Goal: Transaction & Acquisition: Register for event/course

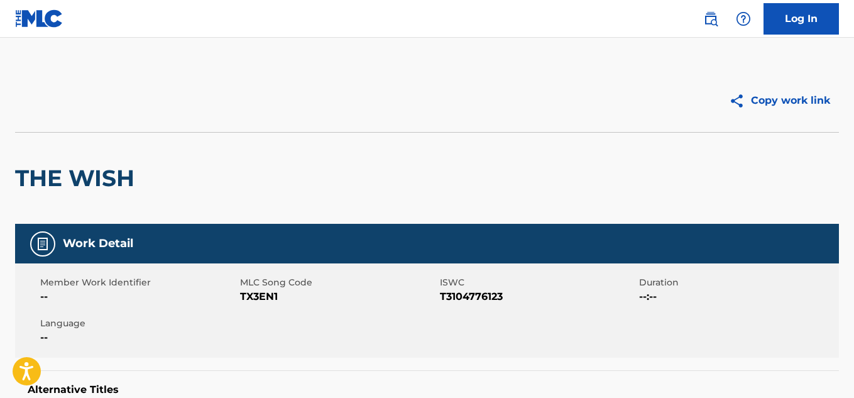
drag, startPoint x: 57, startPoint y: 177, endPoint x: 553, endPoint y: 97, distance: 502.3
click at [57, 165] on h2 "THE WISH" at bounding box center [78, 178] width 126 height 28
click at [718, 19] on img at bounding box center [711, 18] width 15 height 15
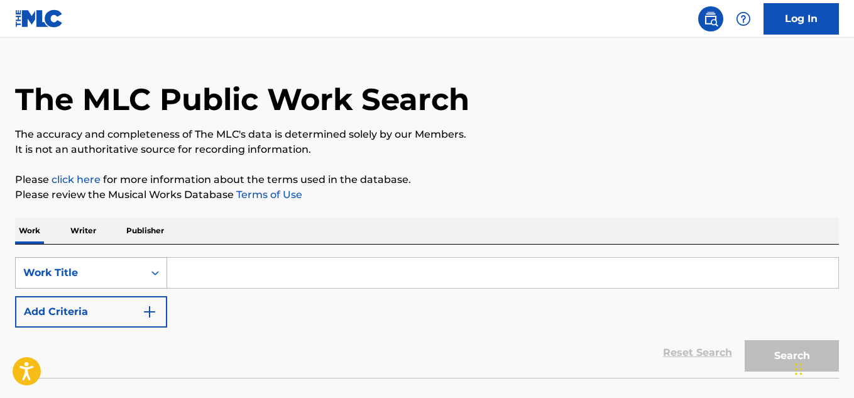
scroll to position [63, 0]
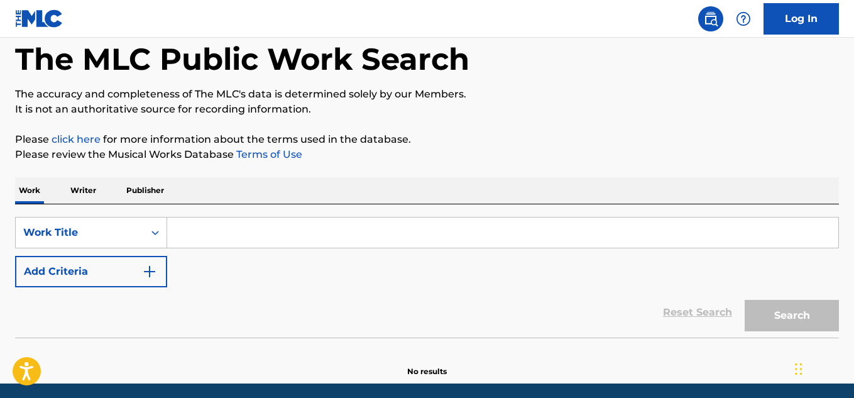
click at [177, 231] on input "Search Form" at bounding box center [502, 233] width 671 height 30
paste input "Feel Good Inc"
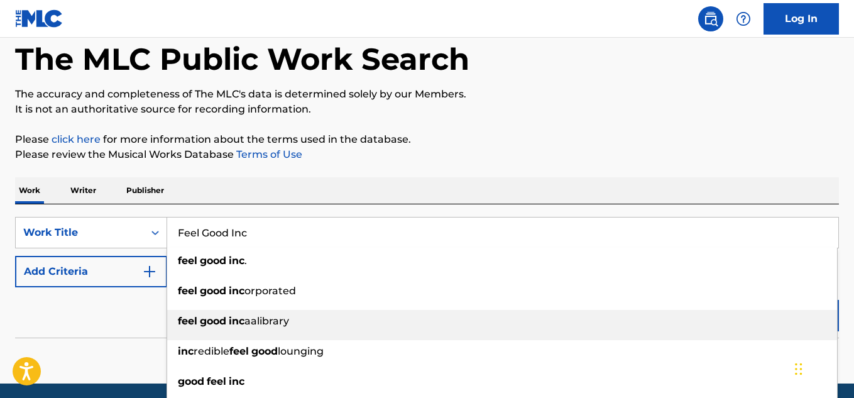
click at [792, 316] on div "feel good inc aalibrary" at bounding box center [502, 321] width 670 height 23
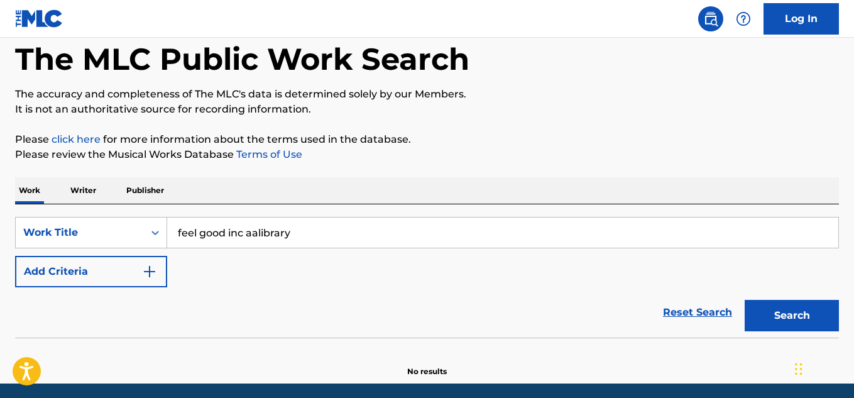
drag, startPoint x: 307, startPoint y: 237, endPoint x: 136, endPoint y: 214, distance: 172.0
click at [0, 216] on div "The MLC Public Work Search The accuracy and completeness of The MLC's data is d…" at bounding box center [427, 191] width 854 height 371
paste input "Feel Good Inc"
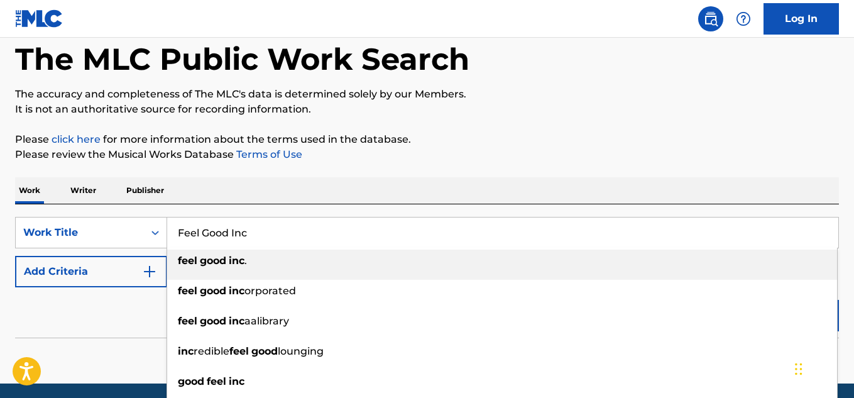
click at [290, 262] on div "feel good inc ." at bounding box center [502, 261] width 670 height 23
type input "feel good inc."
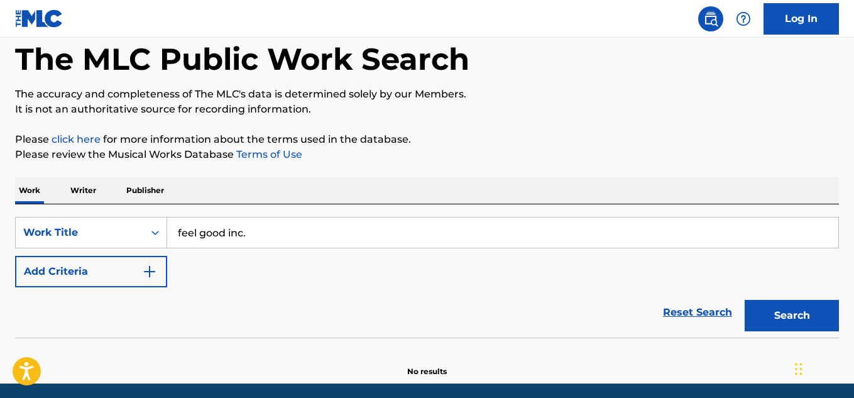
click at [793, 323] on button "Search" at bounding box center [792, 315] width 94 height 31
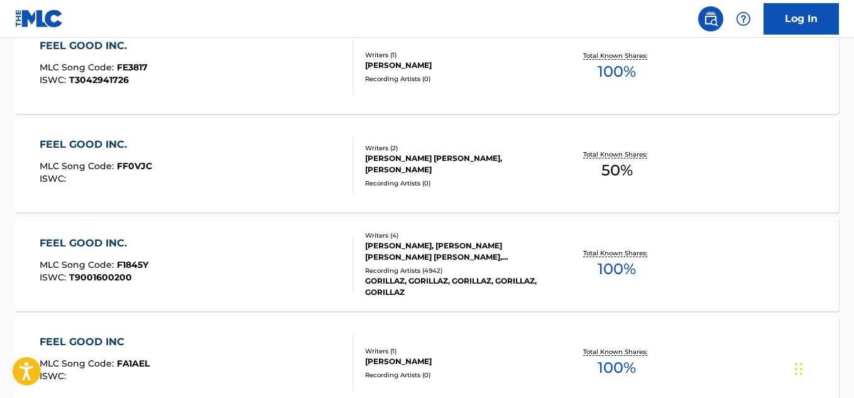
scroll to position [715, 0]
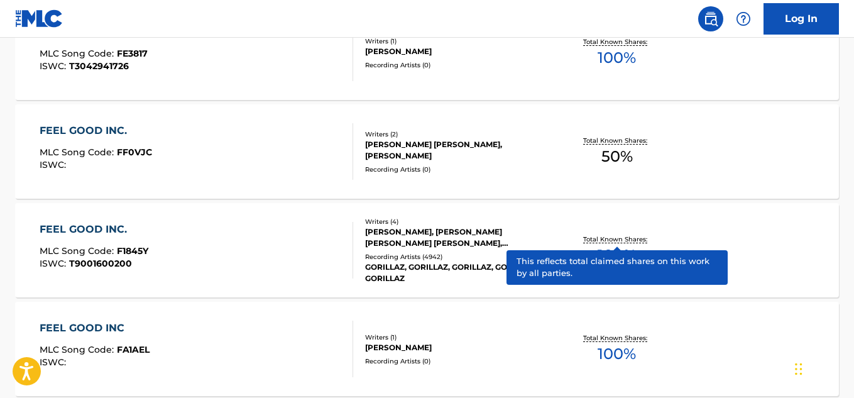
click at [589, 241] on p "Total Known Shares:" at bounding box center [616, 239] width 67 height 9
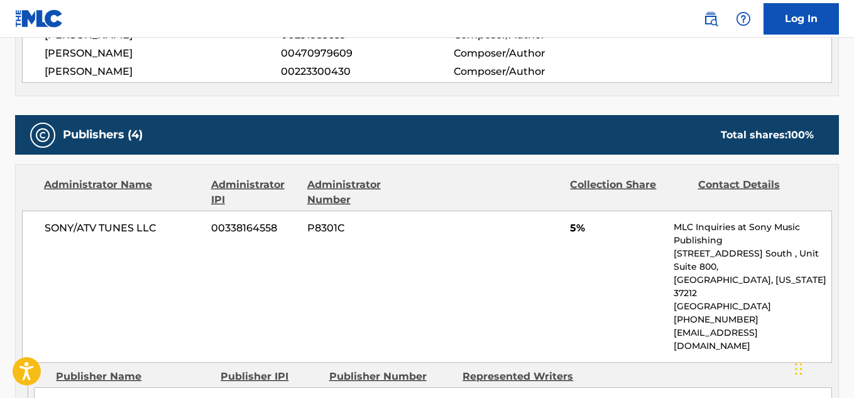
scroll to position [754, 0]
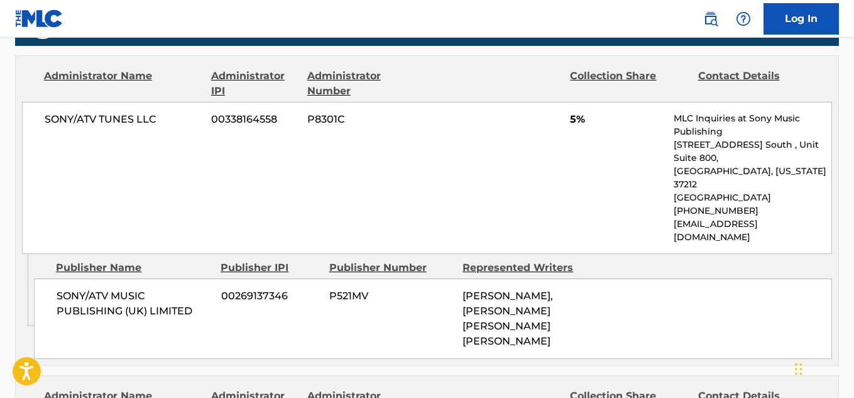
click at [582, 118] on span "5%" at bounding box center [617, 119] width 94 height 15
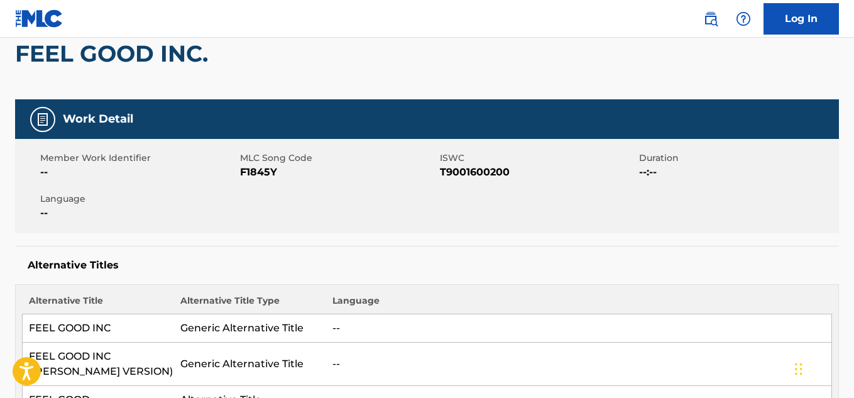
scroll to position [126, 0]
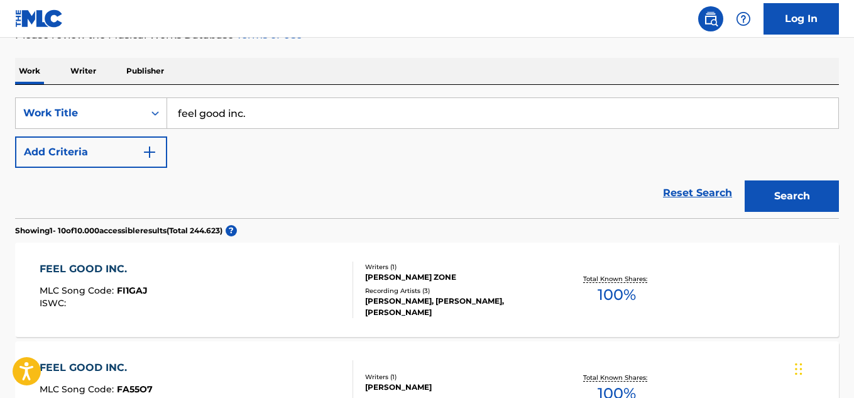
scroll to position [119, 0]
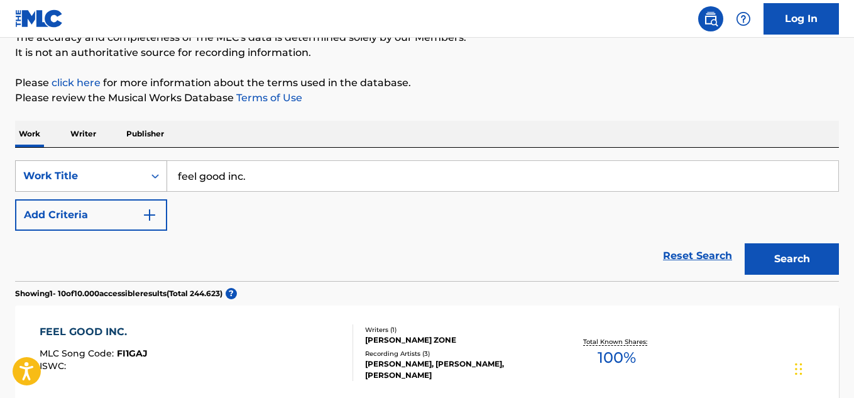
drag, startPoint x: 166, startPoint y: 192, endPoint x: 158, endPoint y: 186, distance: 10.3
click at [141, 196] on div "SearchWithCriteria8175cc71-ed6e-4f31-a296-baebb38b4aa9 Work Title feel good inc…" at bounding box center [427, 195] width 824 height 70
click at [800, 13] on link "Log In" at bounding box center [801, 18] width 75 height 31
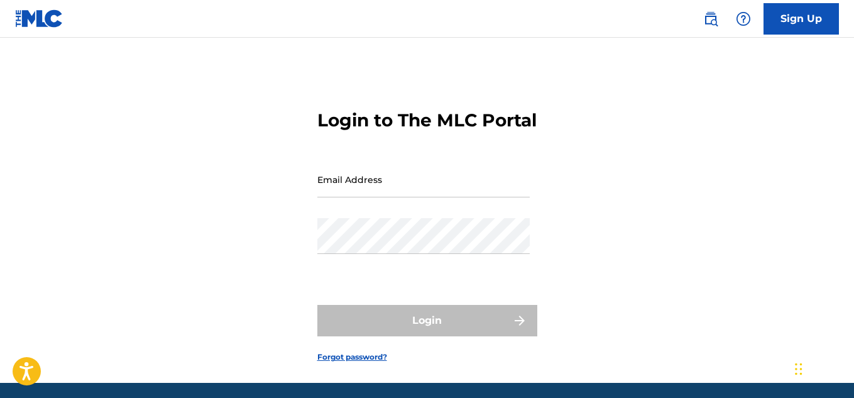
click at [358, 197] on input "Email Address" at bounding box center [424, 180] width 213 height 36
type input "hyarlley63@gmail.com"
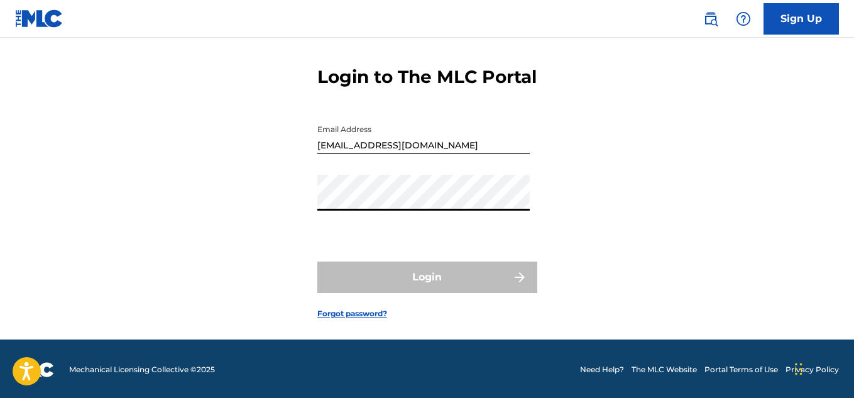
scroll to position [67, 0]
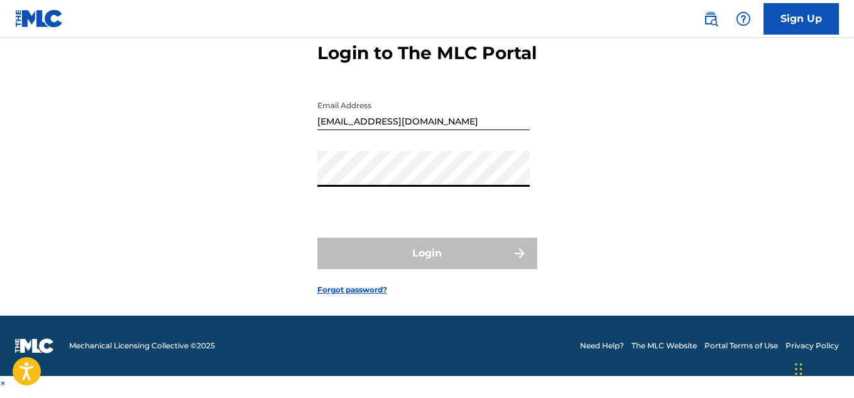
click at [375, 207] on div "Password" at bounding box center [424, 179] width 213 height 57
click at [341, 295] on link "Forgot password?" at bounding box center [353, 289] width 70 height 11
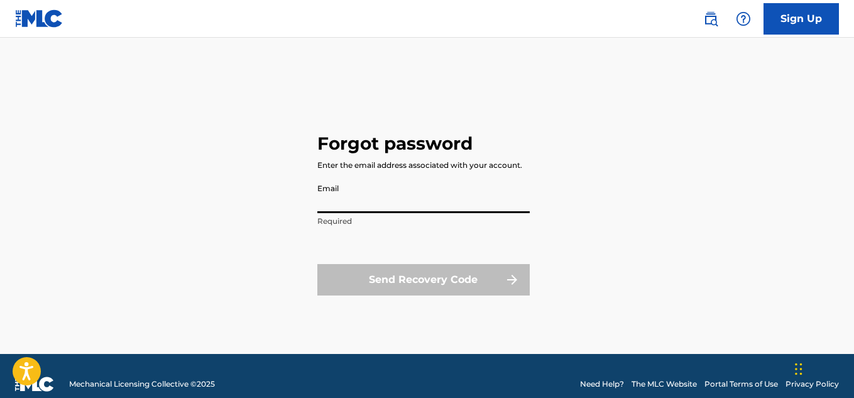
drag, startPoint x: 381, startPoint y: 201, endPoint x: 389, endPoint y: 213, distance: 14.5
click at [381, 201] on input "Email" at bounding box center [424, 195] width 213 height 36
type input "hyarlley63@gmail.com"
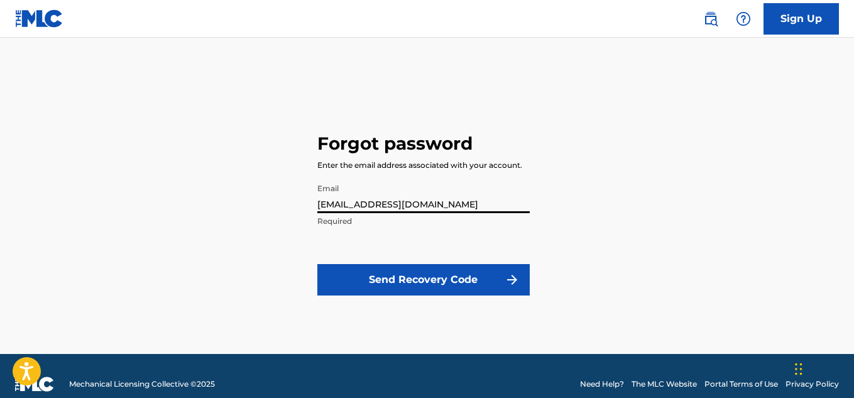
click at [394, 279] on button "Send Recovery Code" at bounding box center [424, 279] width 213 height 31
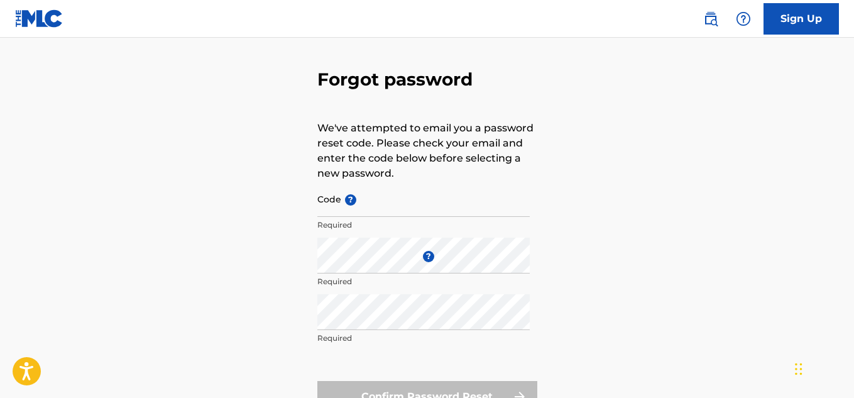
scroll to position [63, 0]
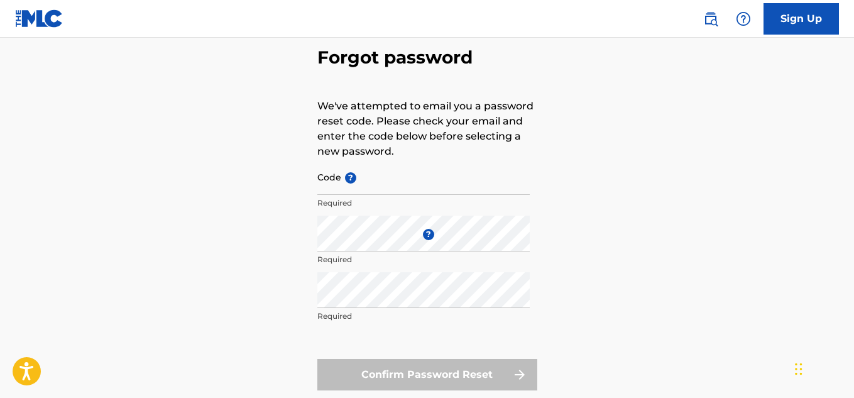
click at [390, 184] on input "Code ?" at bounding box center [424, 177] width 213 height 36
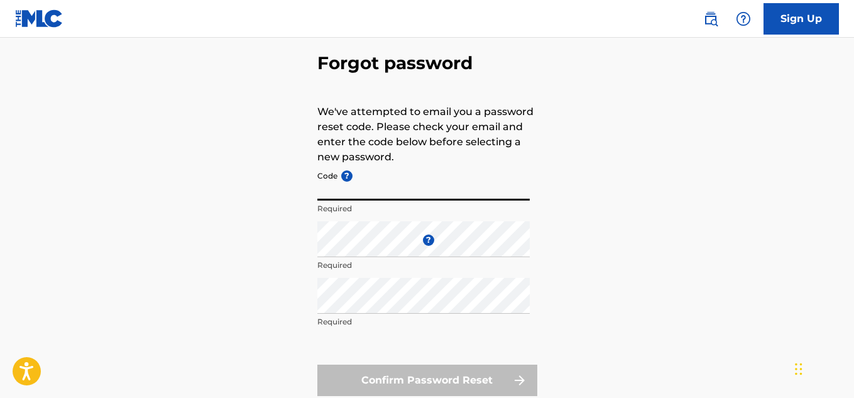
scroll to position [0, 0]
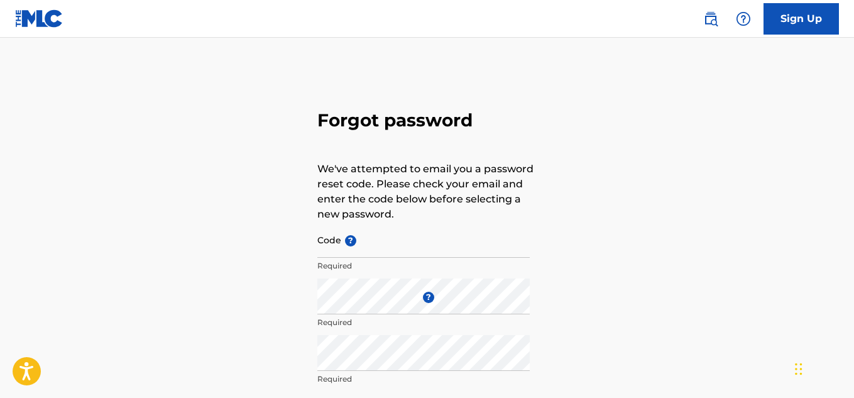
click at [783, 18] on link "Sign Up" at bounding box center [801, 18] width 75 height 31
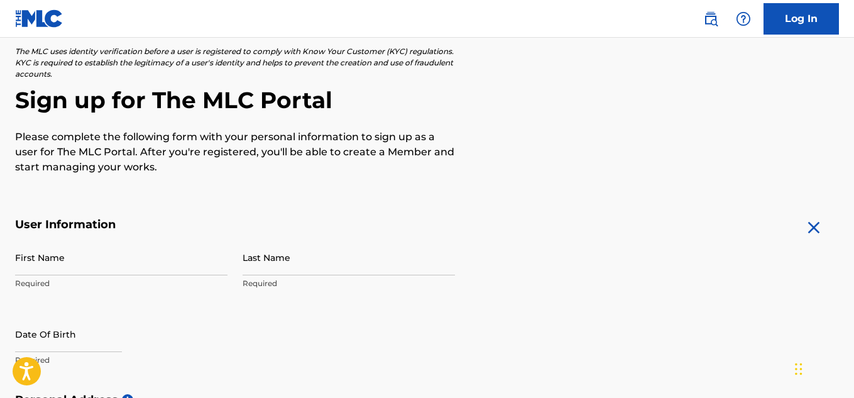
scroll to position [126, 0]
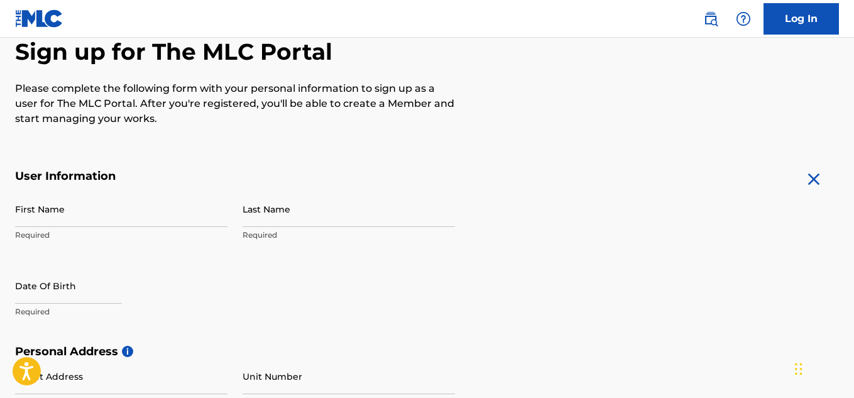
click at [80, 209] on input "First Name" at bounding box center [121, 209] width 213 height 36
type input "hyarlley"
type input "lopes"
type input "Rua Barão de Ubá, 88"
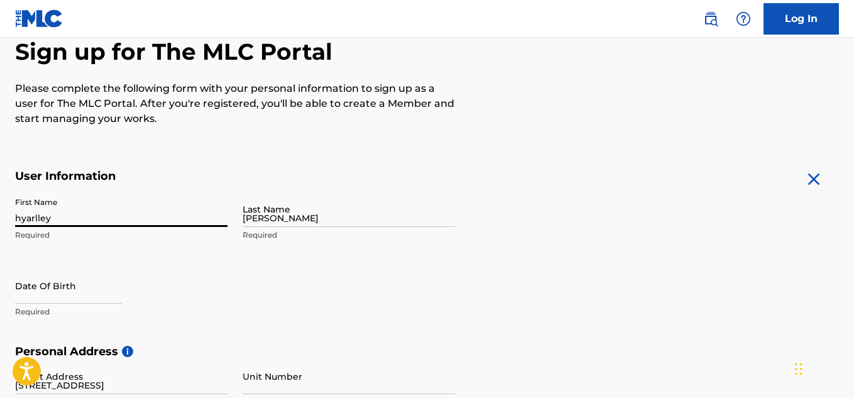
type input "Prédio 26 apt 301"
type input "Rio de Janeiro"
type input "Brasil"
type input "RJ"
type input "20260050"
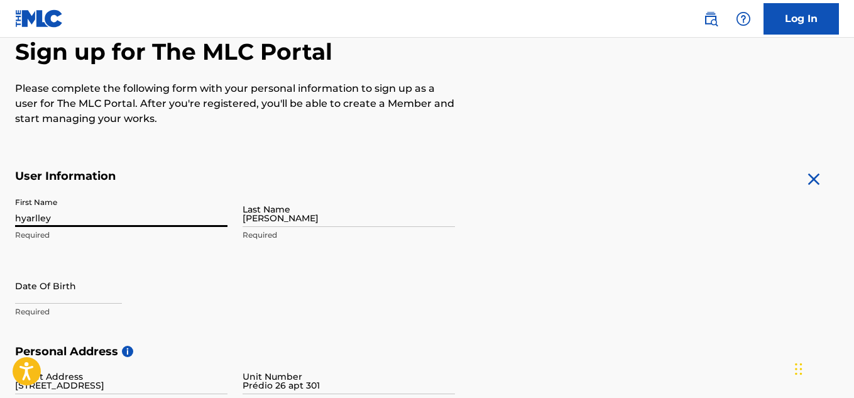
type input "55"
type input "21"
type input "991302320"
type input "hyarlley63@gmail.com"
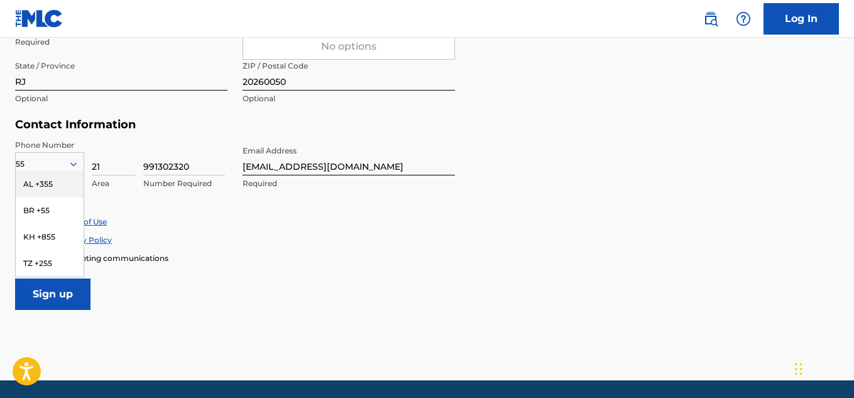
scroll to position [548, 0]
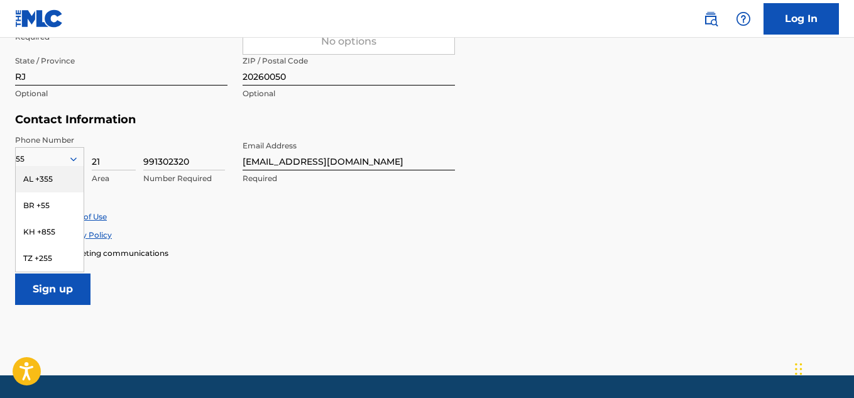
click at [253, 232] on div "Accept Privacy Policy" at bounding box center [427, 234] width 824 height 11
click at [57, 162] on div "55" at bounding box center [50, 159] width 68 height 14
click at [127, 139] on input "21" at bounding box center [114, 153] width 44 height 36
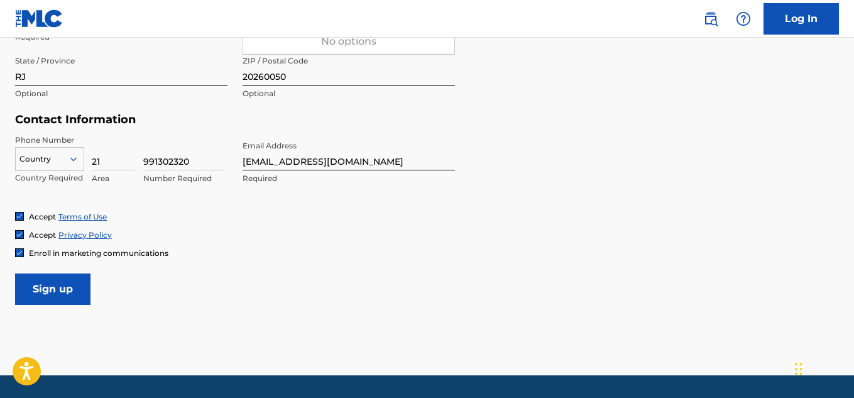
click at [47, 155] on div at bounding box center [50, 159] width 68 height 14
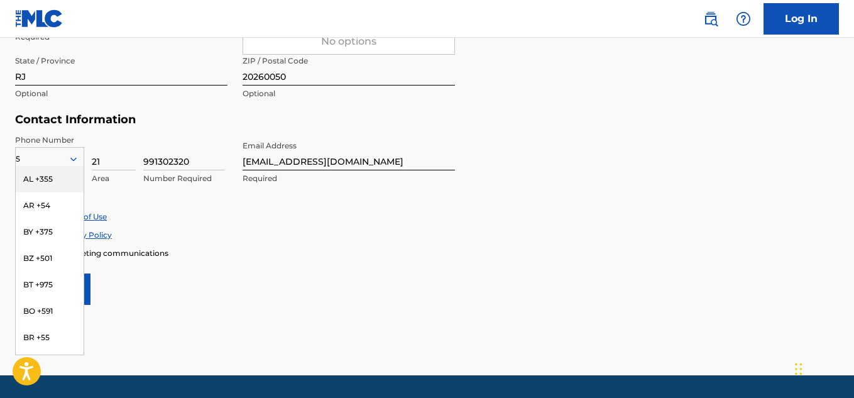
type input "55"
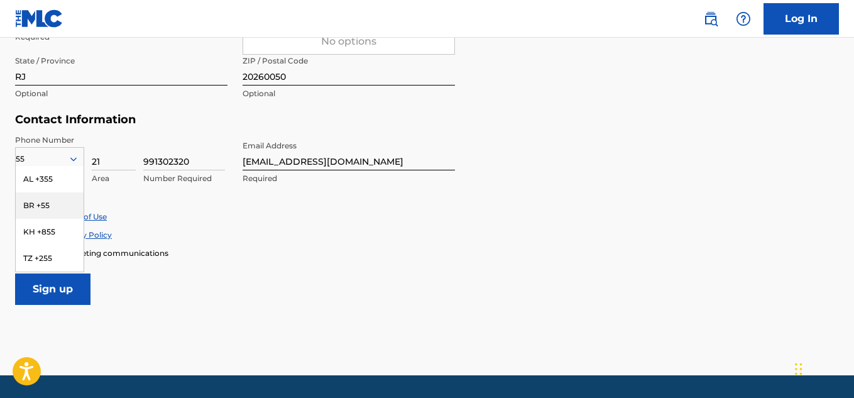
click at [52, 211] on div "BR +55" at bounding box center [50, 205] width 68 height 26
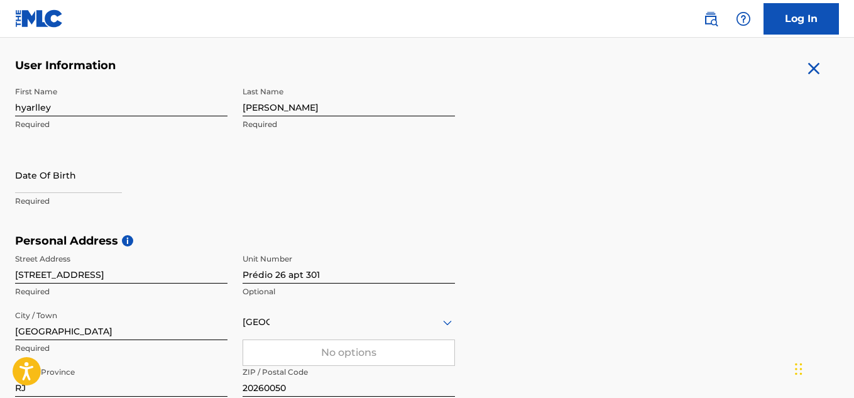
scroll to position [233, 0]
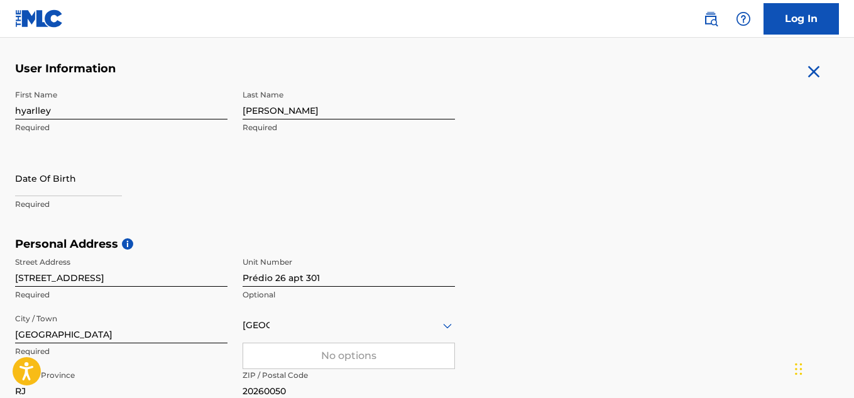
click at [94, 185] on input "text" at bounding box center [68, 178] width 107 height 36
select select "7"
select select "2025"
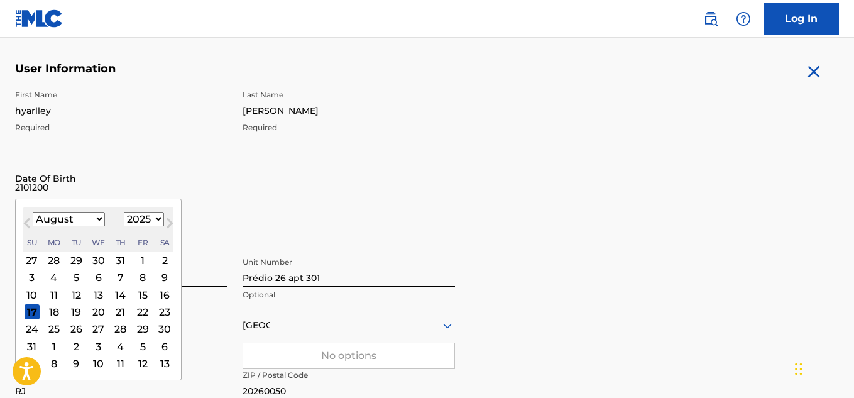
type input "21012004"
click at [148, 158] on div "First Name hyarlley Required Last Name lopes Required Date Of Birth Previous Mo…" at bounding box center [235, 160] width 440 height 153
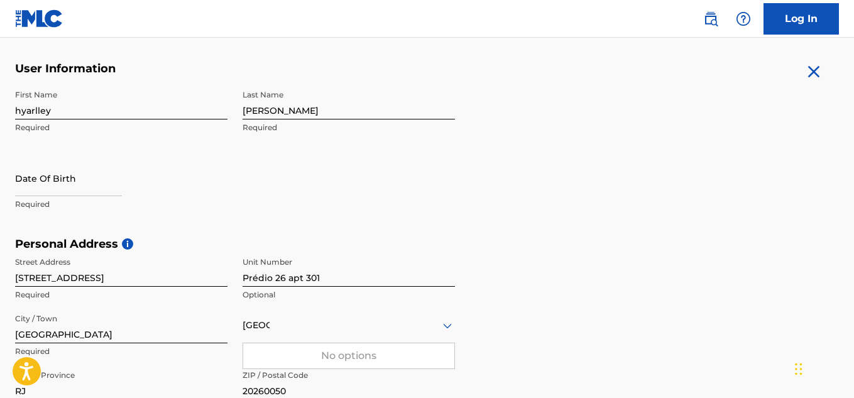
click at [12, 186] on div "The MLC uses identity verification before a user is registered to comply with K…" at bounding box center [427, 254] width 854 height 729
select select "7"
select select "2025"
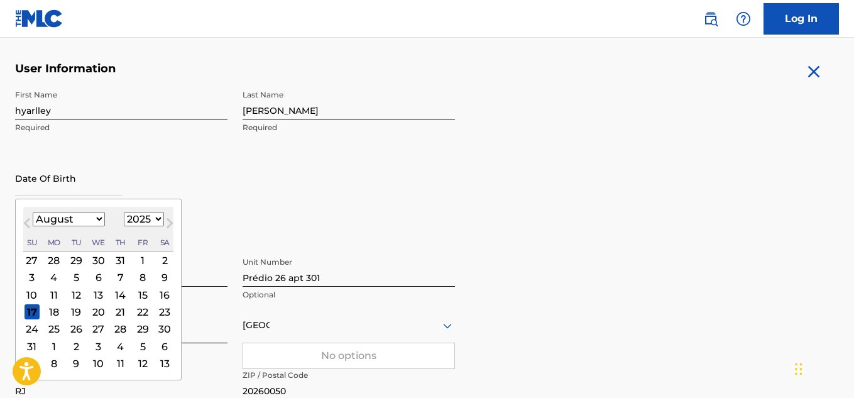
click at [47, 187] on input "text" at bounding box center [68, 178] width 107 height 36
click at [62, 220] on select "January February March April May June July August September October November De…" at bounding box center [69, 219] width 72 height 14
select select "0"
click at [33, 212] on select "January February March April May June July August September October November De…" at bounding box center [69, 219] width 72 height 14
click at [133, 219] on select "1899 1900 1901 1902 1903 1904 1905 1906 1907 1908 1909 1910 1911 1912 1913 1914…" at bounding box center [144, 219] width 40 height 14
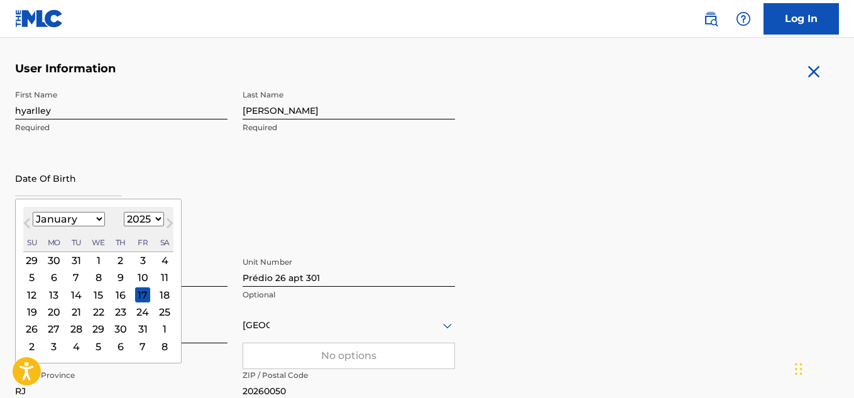
select select "2004"
click at [124, 212] on select "1899 1900 1901 1902 1903 1904 1905 1906 1907 1908 1909 1910 1911 1912 1913 1914…" at bounding box center [144, 219] width 40 height 14
click at [97, 314] on div "21" at bounding box center [98, 311] width 15 height 15
type input "January 21 2004"
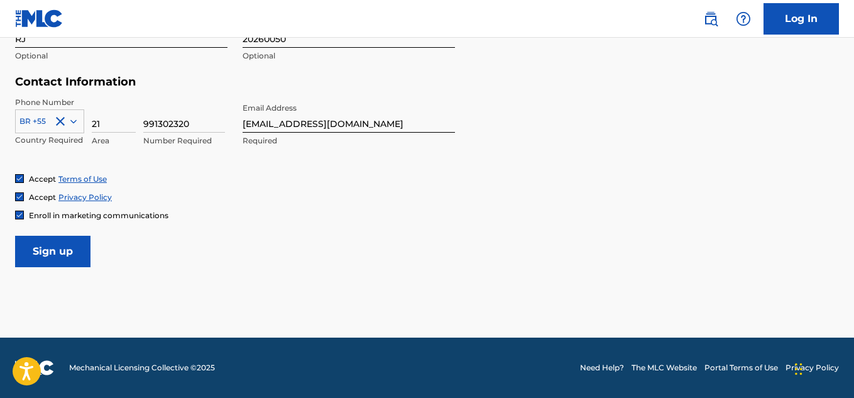
click at [65, 254] on input "Sign up" at bounding box center [52, 251] width 75 height 31
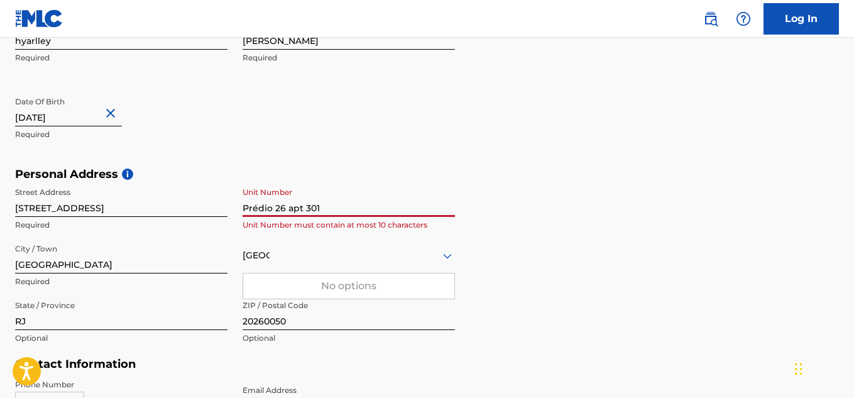
click at [333, 214] on input "Prédio 26 apt 301" at bounding box center [349, 199] width 213 height 36
click at [366, 180] on h5 "Personal Address i" at bounding box center [427, 174] width 824 height 14
click at [323, 207] on input "Prédio 26 apt 301" at bounding box center [349, 199] width 213 height 36
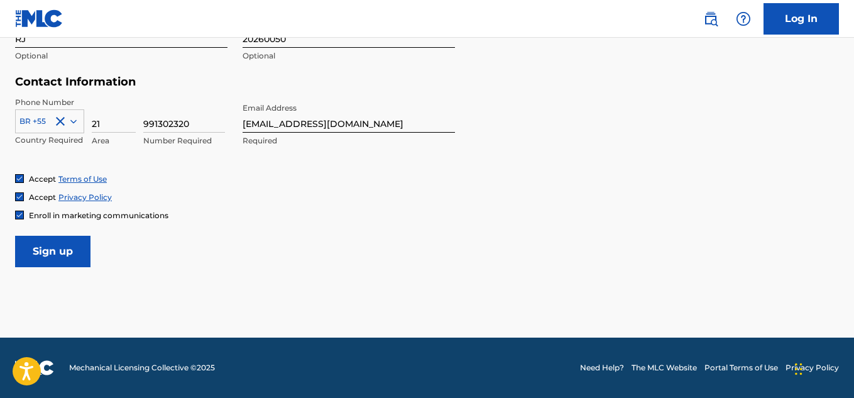
click at [65, 257] on input "Sign up" at bounding box center [52, 251] width 75 height 31
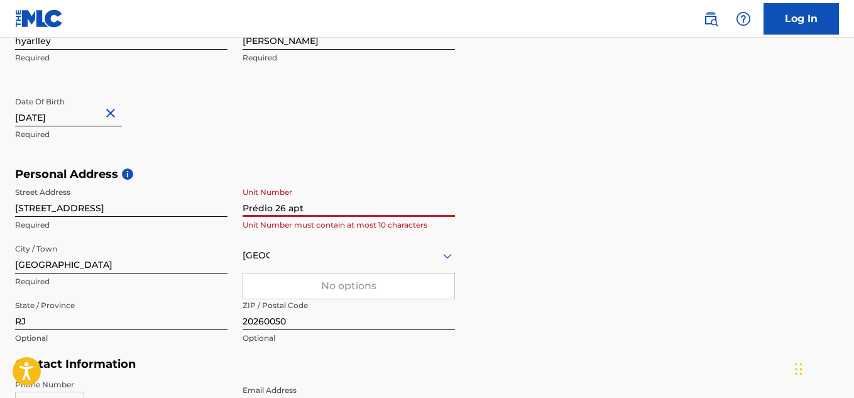
click at [326, 209] on input "Prédio 26 apt" at bounding box center [349, 199] width 213 height 36
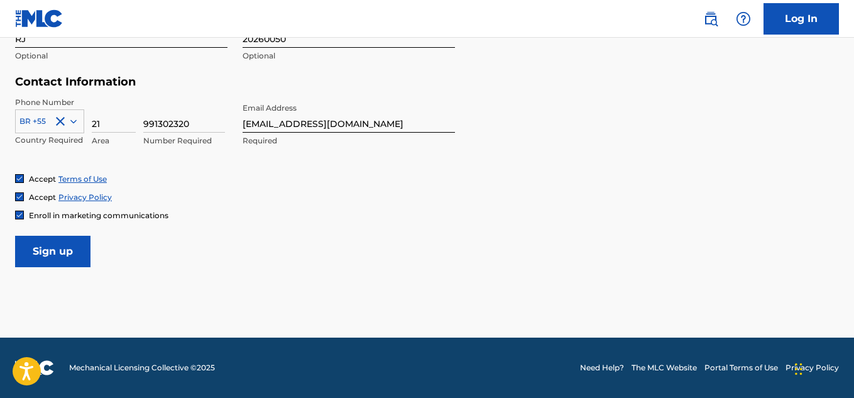
type input "Prédio 26"
click at [61, 239] on input "Sign up" at bounding box center [52, 251] width 75 height 31
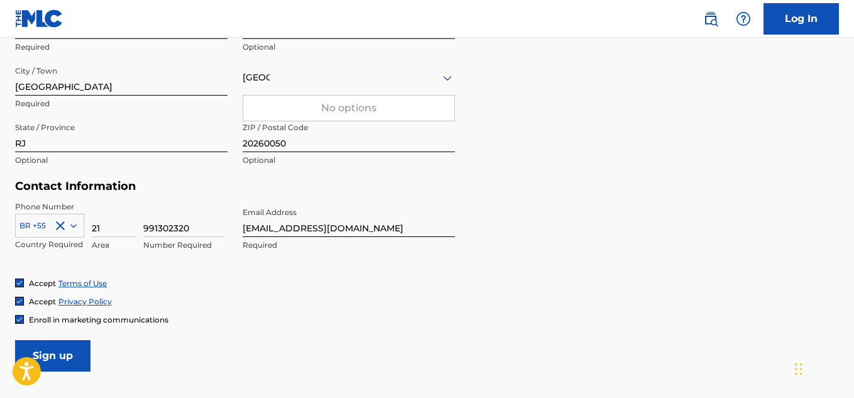
scroll to position [503, 0]
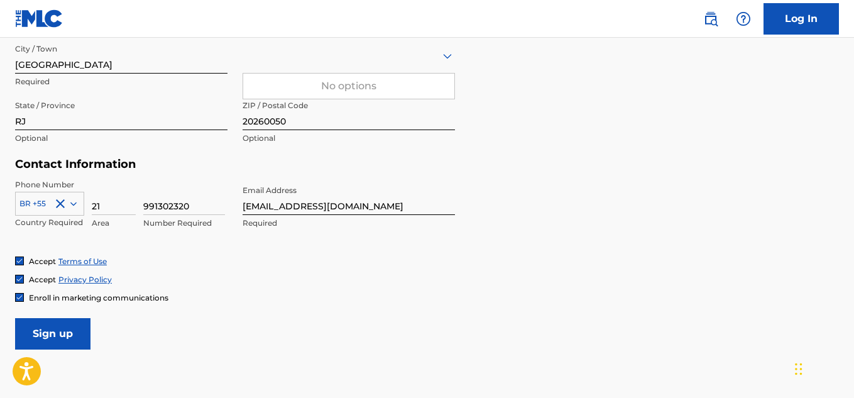
click at [61, 326] on input "Sign up" at bounding box center [52, 333] width 75 height 31
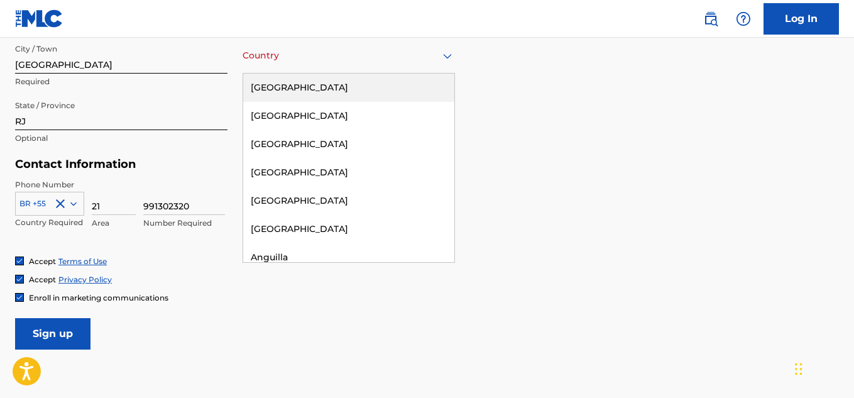
click at [280, 57] on div at bounding box center [349, 56] width 213 height 16
type input "b"
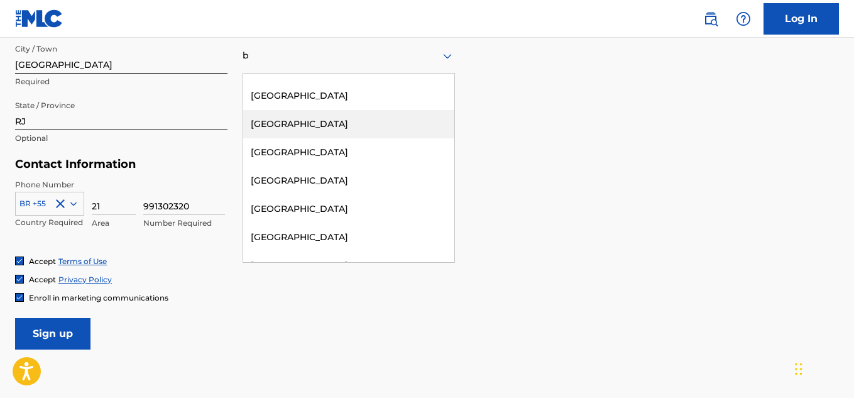
scroll to position [440, 0]
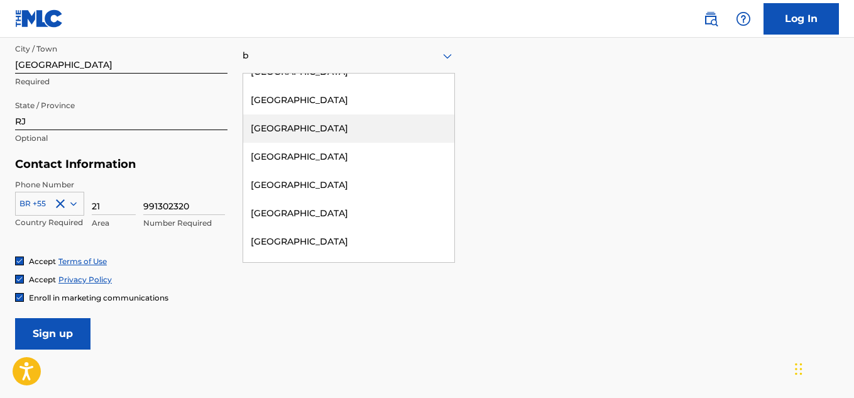
click at [321, 128] on div "Brazil" at bounding box center [348, 128] width 211 height 28
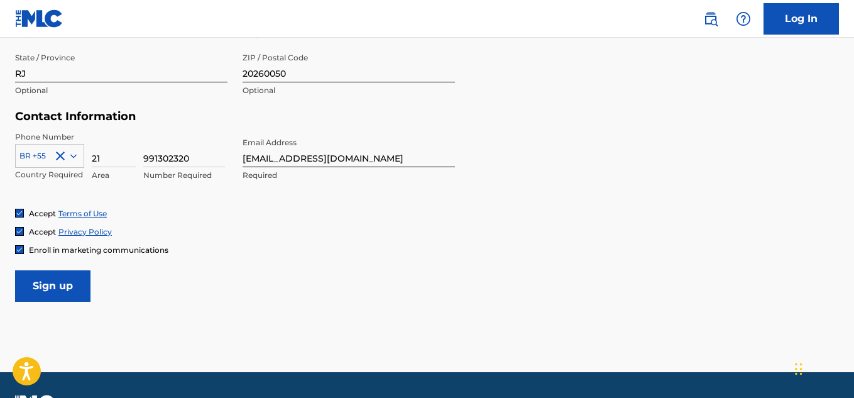
scroll to position [585, 0]
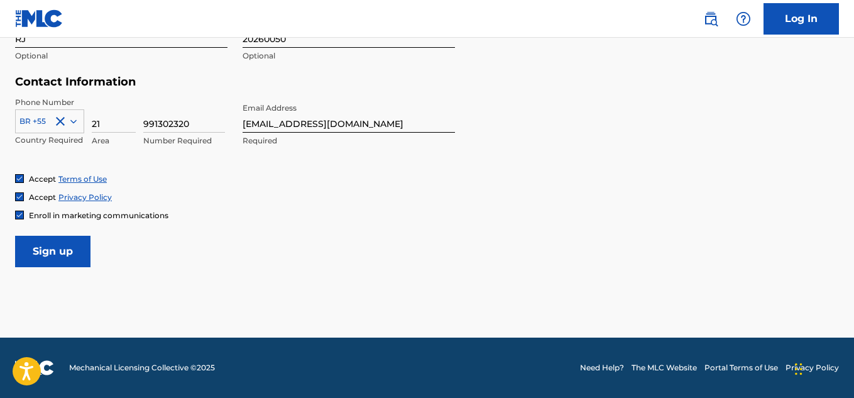
click at [53, 258] on input "Sign up" at bounding box center [52, 251] width 75 height 31
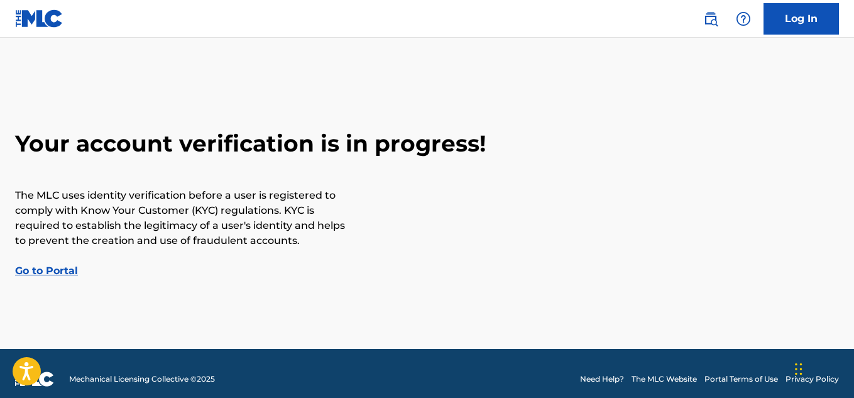
click at [70, 267] on link "Go to Portal" at bounding box center [46, 271] width 63 height 12
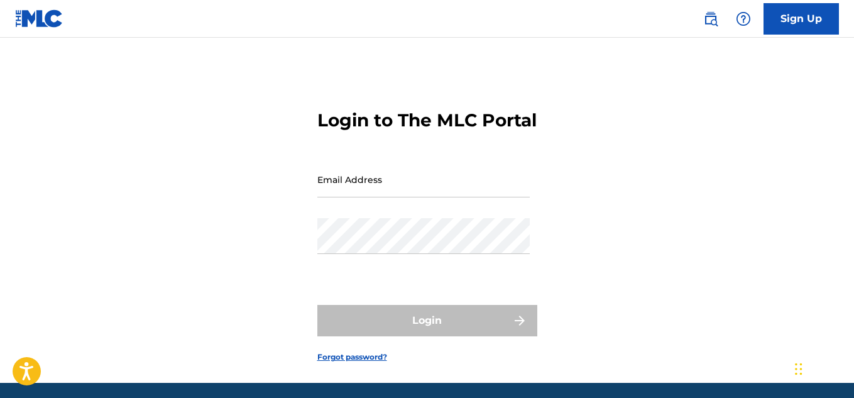
click at [392, 197] on input "Email Address" at bounding box center [424, 180] width 213 height 36
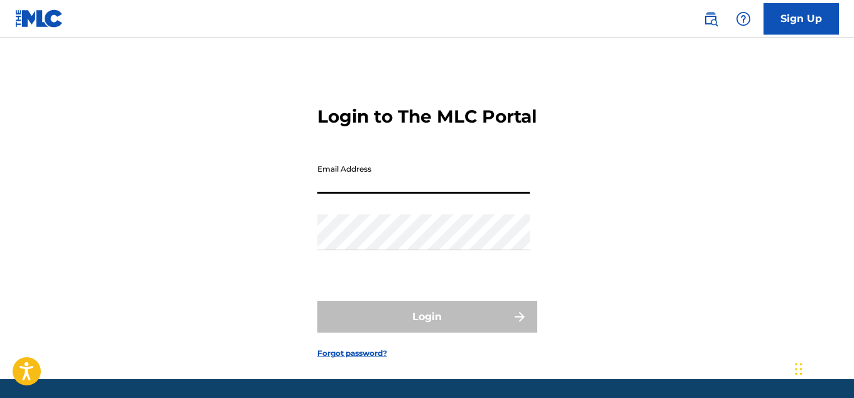
scroll to position [67, 0]
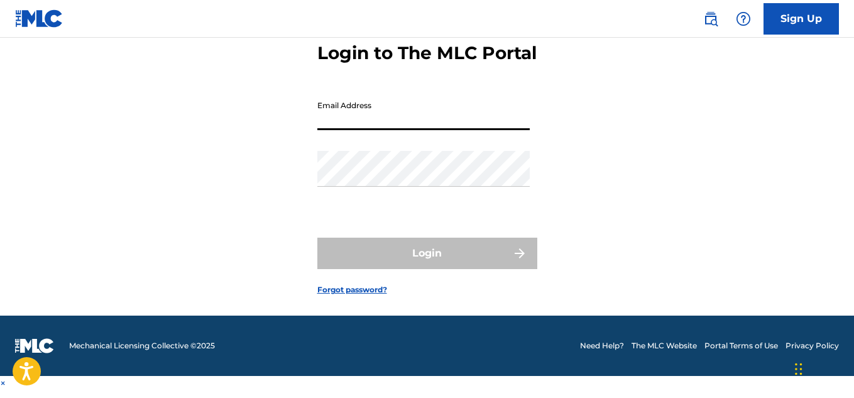
click at [777, 16] on link "Sign Up" at bounding box center [801, 18] width 75 height 31
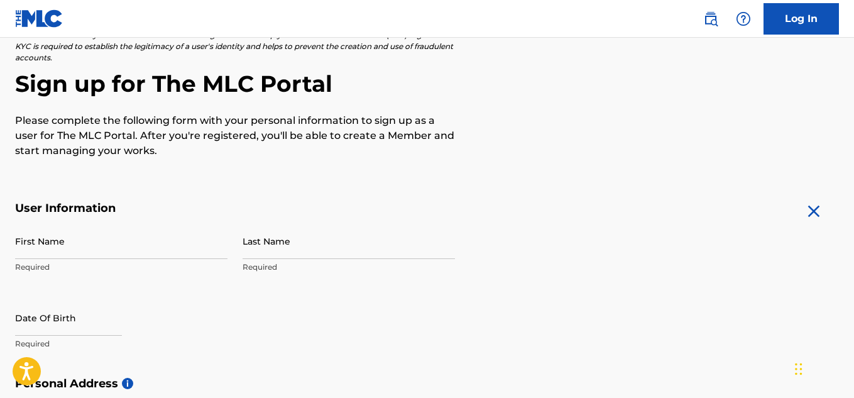
scroll to position [251, 0]
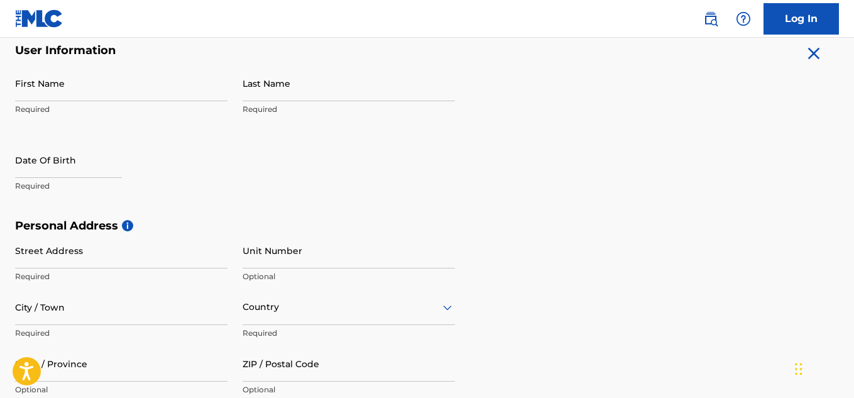
click at [77, 79] on input "First Name" at bounding box center [121, 83] width 213 height 36
type input "hyarlley"
type input "lopes"
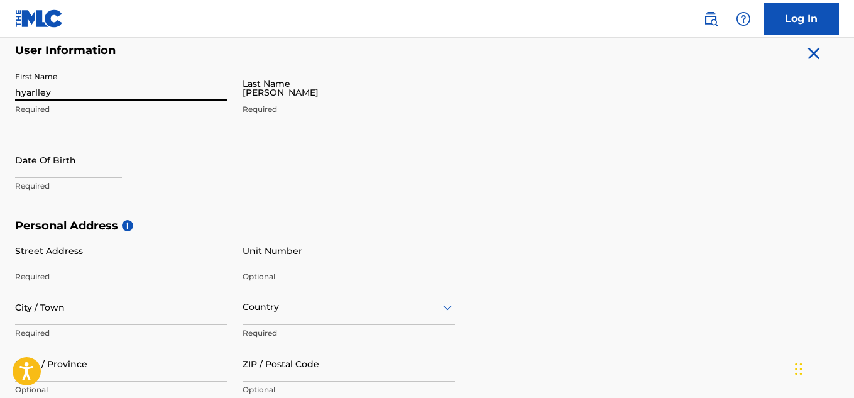
type input "Rua Barão de Ubá, 88"
type input "Prédio 26 apt 301"
type input "Rio de Janeiro"
type input "Brasil"
type input "RJ"
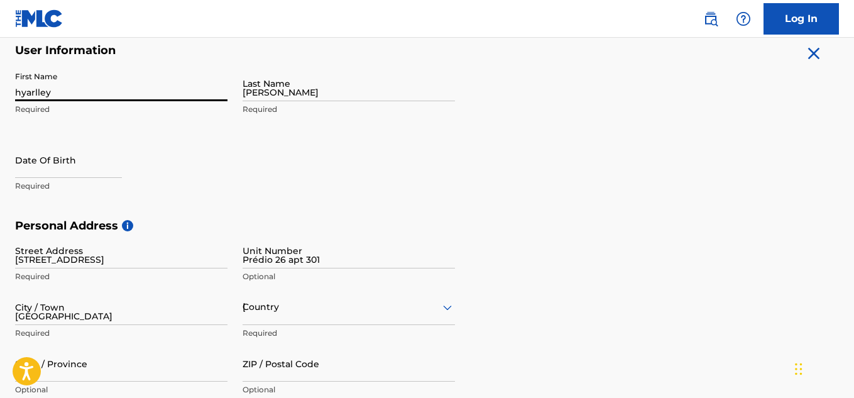
type input "20260050"
type input "55"
type input "21"
type input "991302320"
type input "hyarlley63@gmail.com"
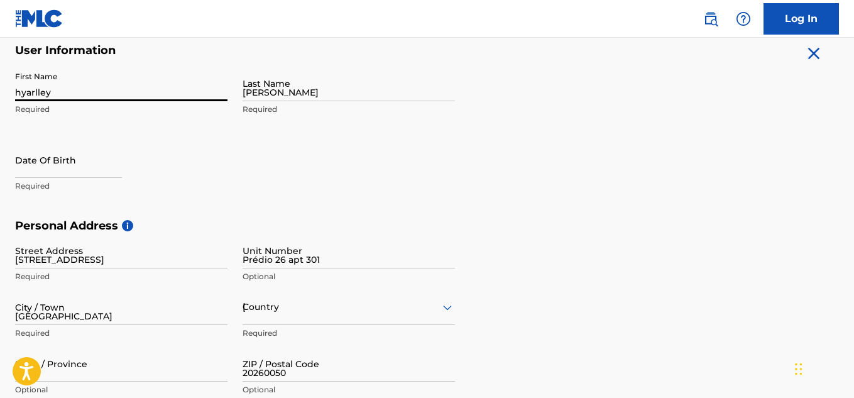
scroll to position [422, 0]
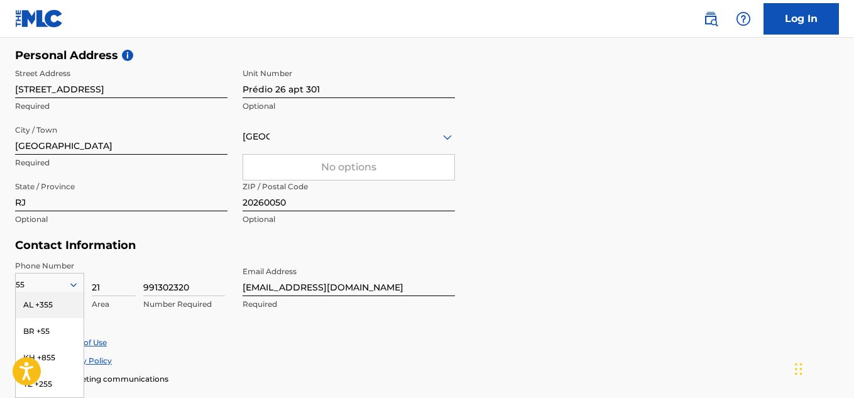
click at [302, 136] on div "Brasil" at bounding box center [349, 137] width 213 height 16
click at [40, 279] on div "55" at bounding box center [50, 285] width 68 height 14
click at [40, 279] on div at bounding box center [50, 285] width 68 height 14
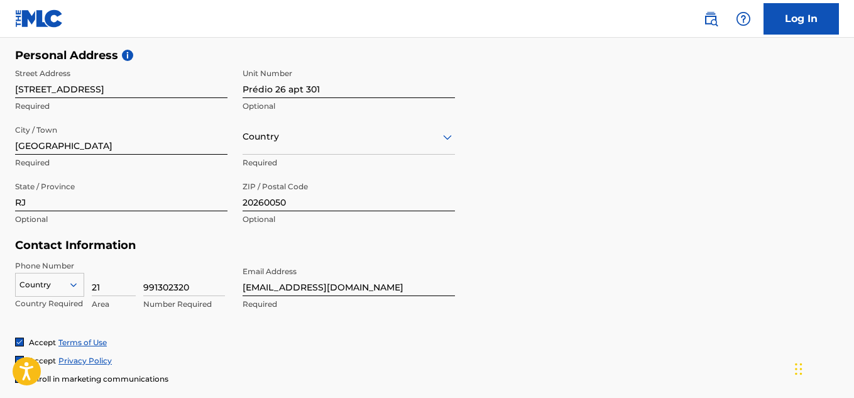
click at [40, 279] on div "Country" at bounding box center [49, 282] width 69 height 19
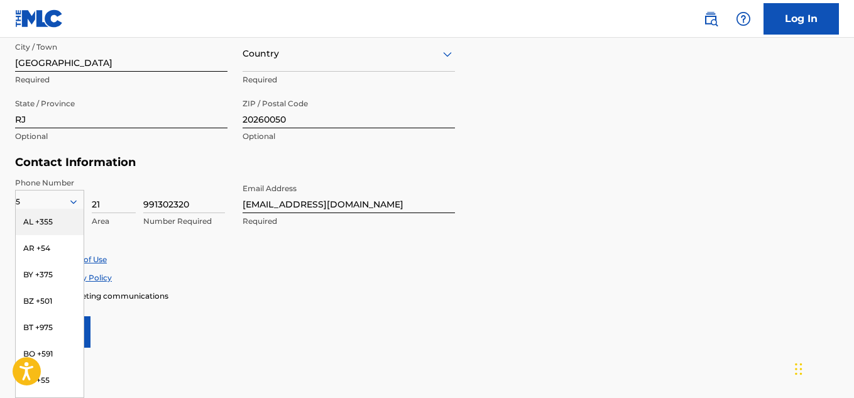
type input "55"
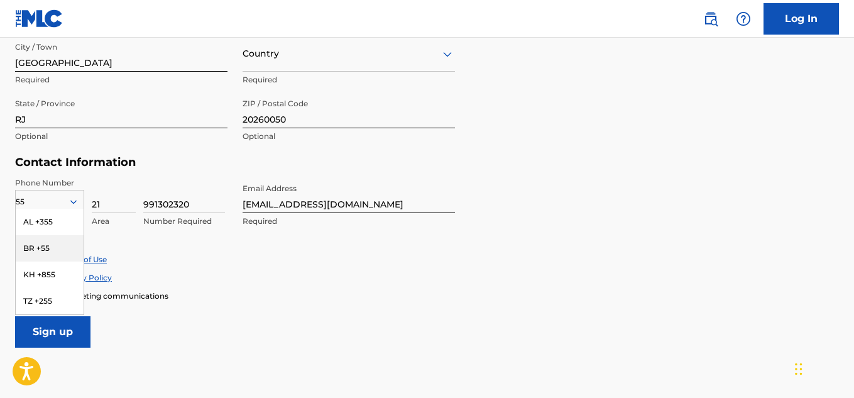
click at [19, 246] on div "BR +55" at bounding box center [50, 248] width 68 height 26
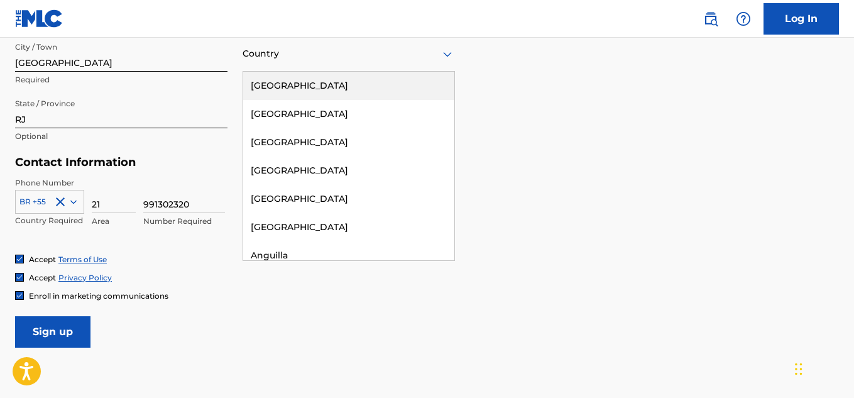
click at [295, 52] on div at bounding box center [349, 54] width 213 height 16
click at [300, 82] on div "United States" at bounding box center [348, 86] width 211 height 28
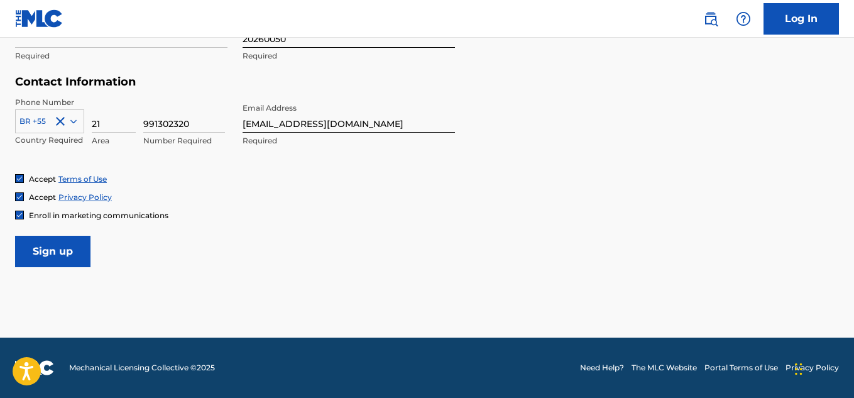
click at [60, 251] on input "Sign up" at bounding box center [52, 251] width 75 height 31
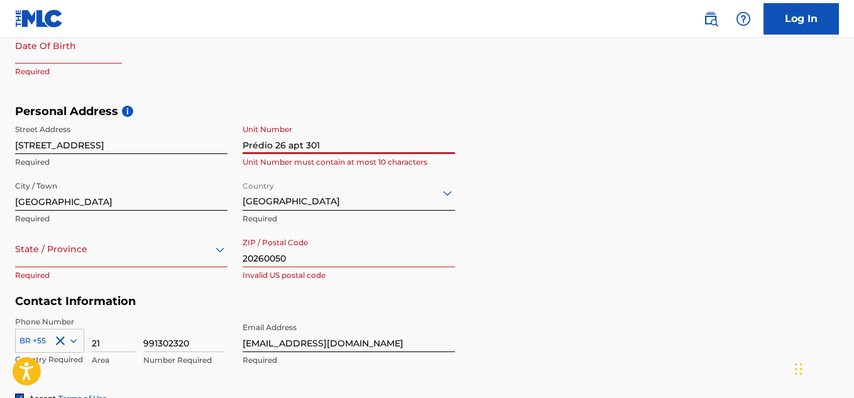
scroll to position [429, 0]
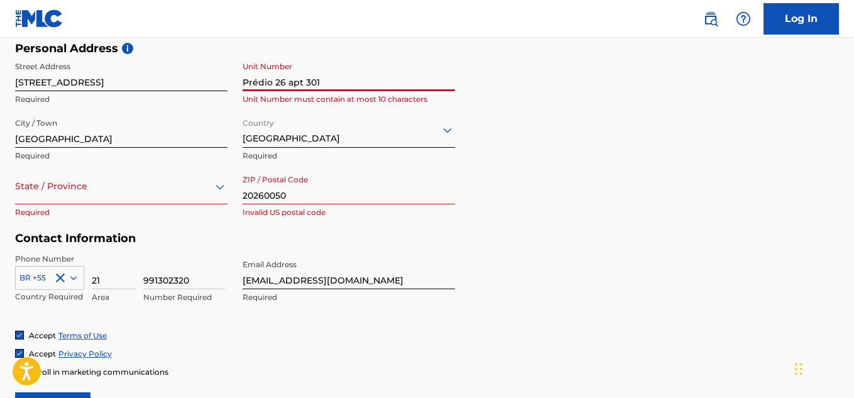
click at [66, 195] on div "State / Province" at bounding box center [121, 186] width 213 height 36
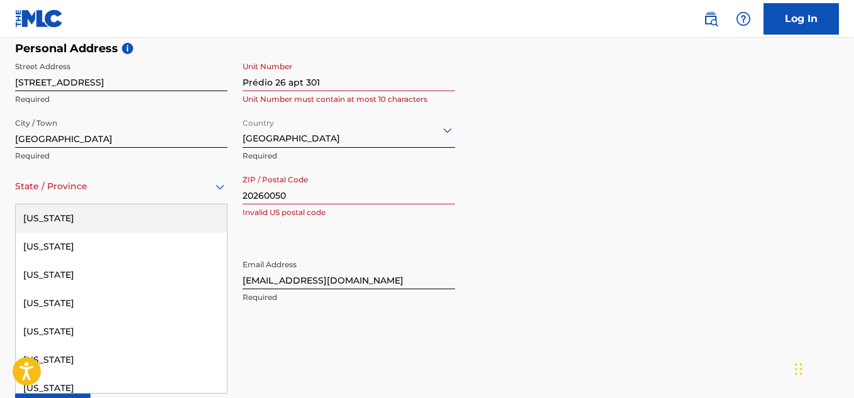
click at [108, 185] on div at bounding box center [121, 187] width 213 height 16
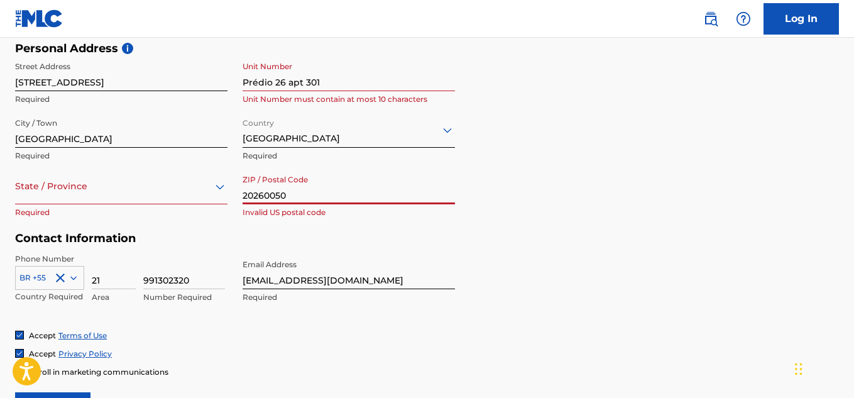
drag, startPoint x: 297, startPoint y: 191, endPoint x: 224, endPoint y: 196, distance: 73.1
click at [224, 196] on div "Street Address Rua Barão de Ubá, 88 Required Unit Number Prédio 26 apt 301 Unit…" at bounding box center [235, 140] width 440 height 170
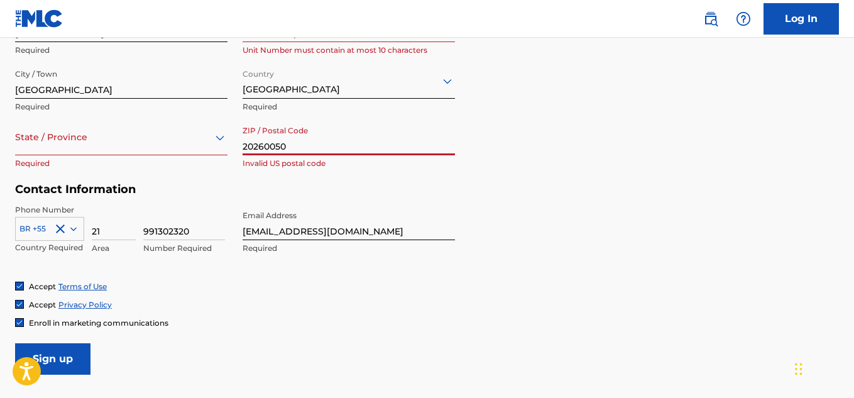
scroll to position [492, 0]
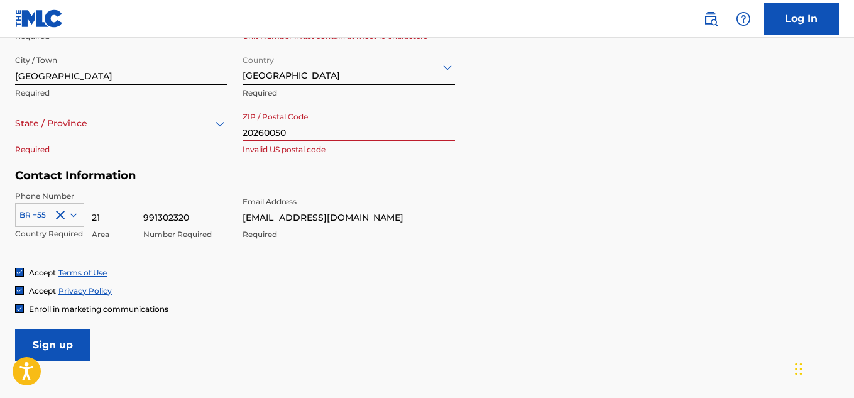
click at [106, 121] on div at bounding box center [121, 124] width 213 height 16
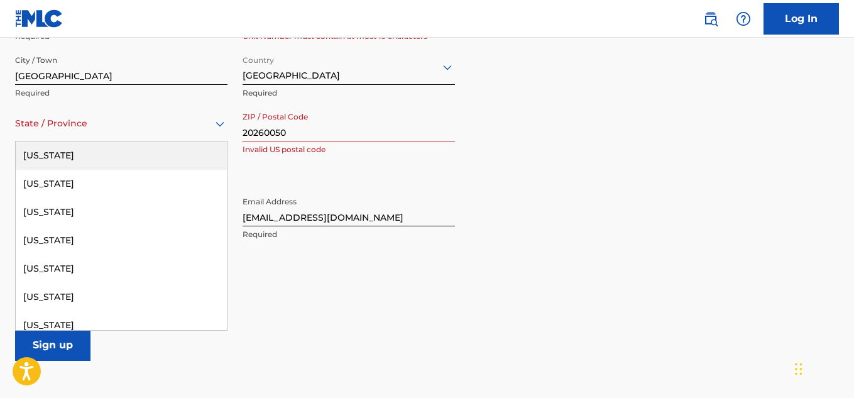
type input "u"
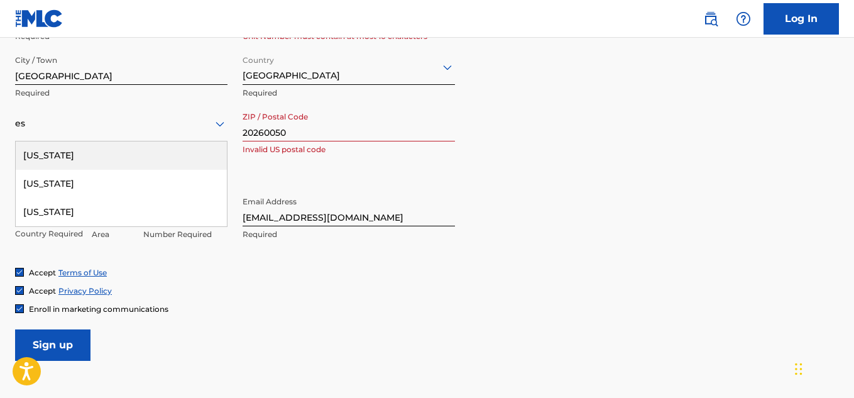
type input "e"
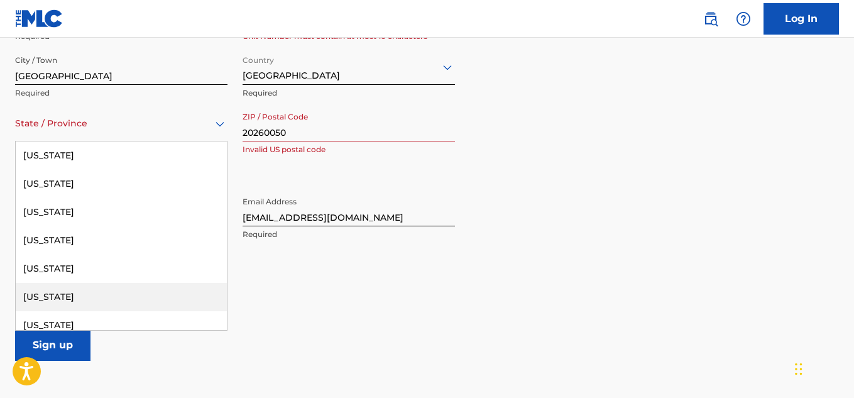
click at [65, 293] on div "California" at bounding box center [121, 297] width 211 height 28
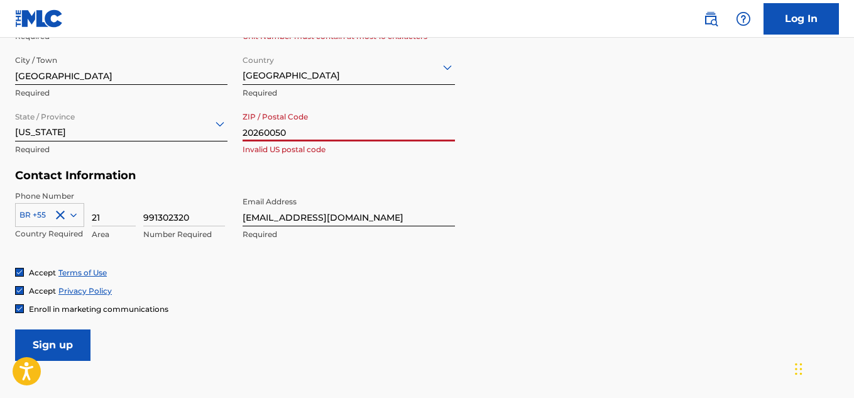
drag, startPoint x: 321, startPoint y: 133, endPoint x: 196, endPoint y: 147, distance: 125.3
click at [179, 147] on div "Street Address Rua Barão de Ubá, 88 Required Unit Number Prédio 26 apt 301 Unit…" at bounding box center [235, 77] width 440 height 170
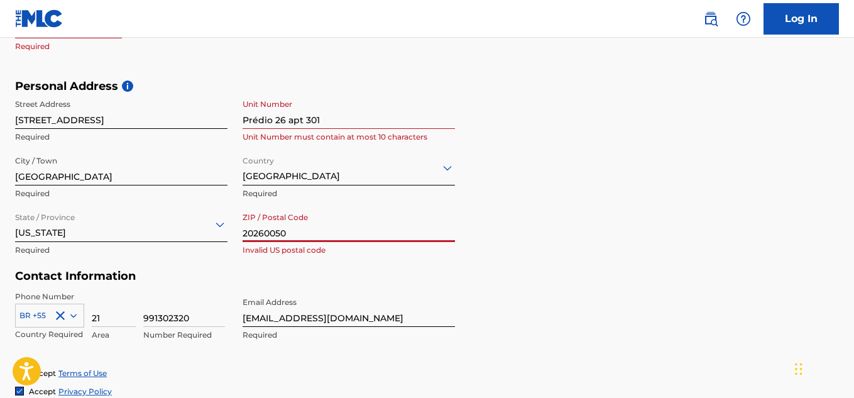
scroll to position [366, 0]
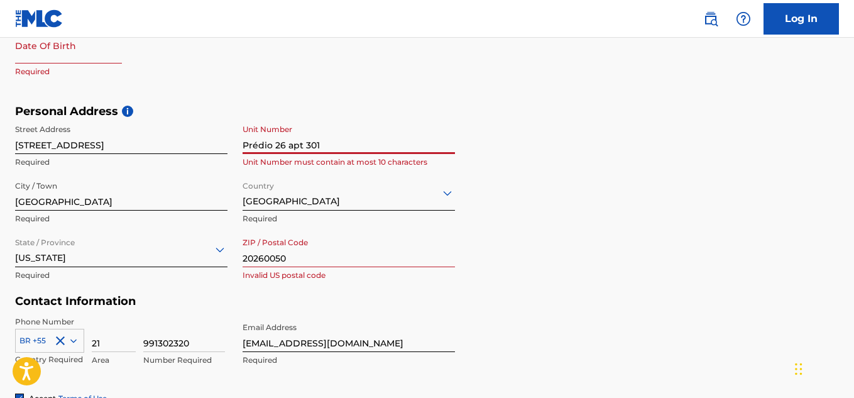
drag, startPoint x: 336, startPoint y: 143, endPoint x: 280, endPoint y: 152, distance: 56.6
click at [280, 152] on input "Prédio 26 apt 301" at bounding box center [349, 136] width 213 height 36
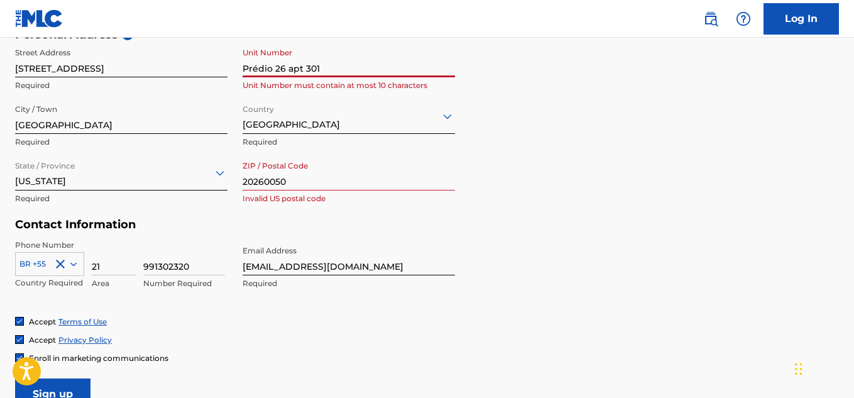
scroll to position [429, 0]
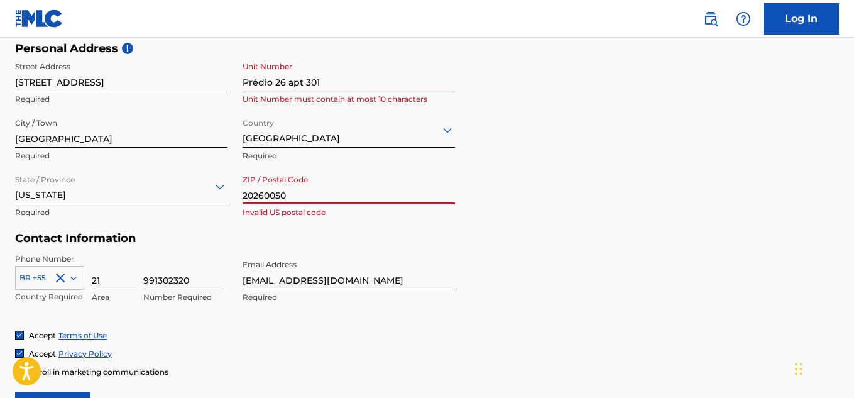
drag, startPoint x: 311, startPoint y: 196, endPoint x: 212, endPoint y: 194, distance: 98.7
click at [212, 194] on div "Street Address Rua Barão de Ubá, 88 Required Unit Number Prédio 26 apt 301 Unit…" at bounding box center [235, 140] width 440 height 170
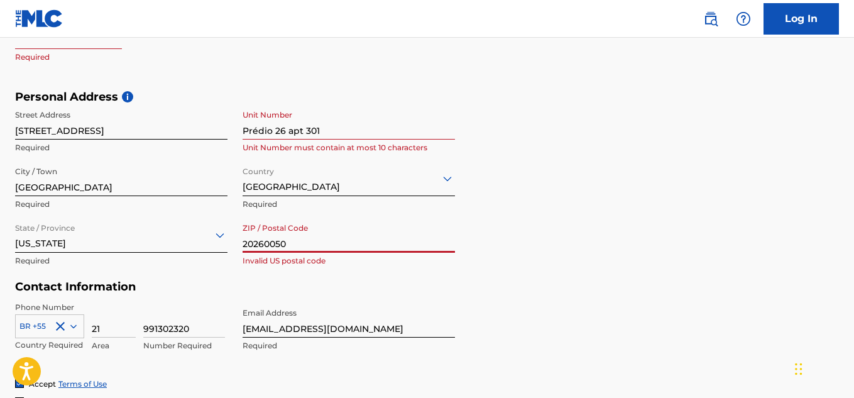
scroll to position [366, 0]
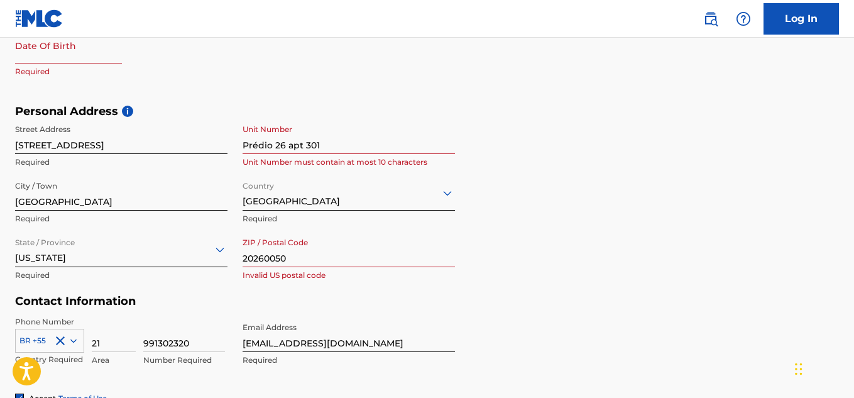
drag, startPoint x: 298, startPoint y: 267, endPoint x: 272, endPoint y: 255, distance: 28.4
click at [272, 255] on input "20260050" at bounding box center [349, 249] width 213 height 36
paste input "0211"
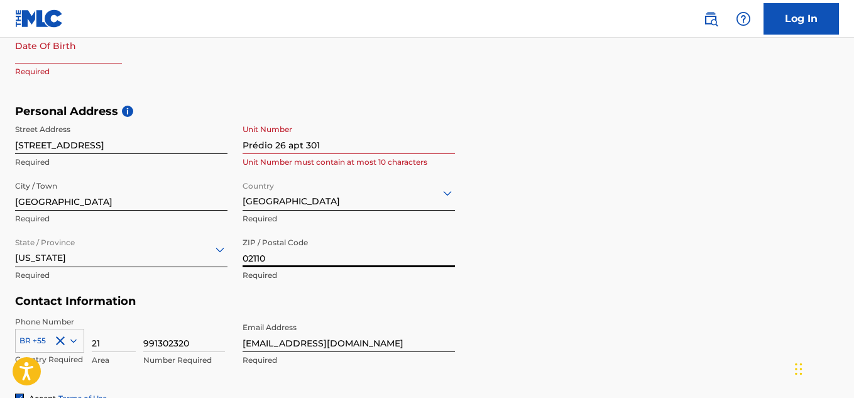
type input "02110"
drag, startPoint x: 616, startPoint y: 191, endPoint x: 560, endPoint y: 233, distance: 70.0
click at [616, 191] on div "Personal Address i Street Address Rua Barão de Ubá, 88 Required Unit Number Pré…" at bounding box center [427, 199] width 824 height 191
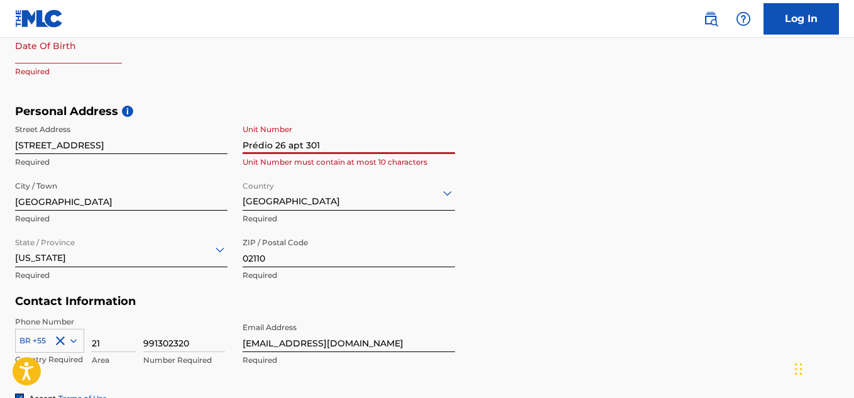
drag, startPoint x: 345, startPoint y: 145, endPoint x: 241, endPoint y: 151, distance: 103.9
click at [235, 153] on div "Street Address Rua Barão de Ubá, 88 Required Unit Number Prédio 26 apt 301 Unit…" at bounding box center [235, 203] width 440 height 170
paste input "3419 Carson Street"
click at [520, 114] on h5 "Personal Address i" at bounding box center [427, 111] width 824 height 14
click at [379, 152] on input "3419 Carson Street" at bounding box center [349, 136] width 213 height 36
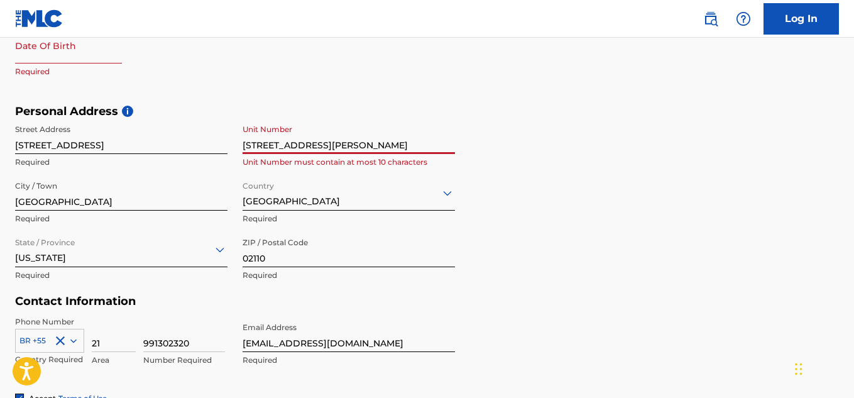
click at [266, 145] on input "3419 Carson Street" at bounding box center [349, 136] width 213 height 36
click at [295, 145] on input "3419Carson Street" at bounding box center [349, 136] width 213 height 36
click at [320, 145] on input "3419CarsonStreet" at bounding box center [349, 136] width 213 height 36
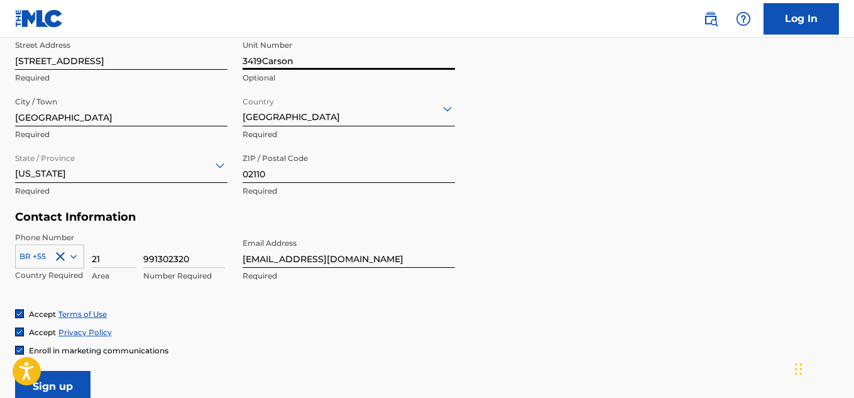
scroll to position [429, 0]
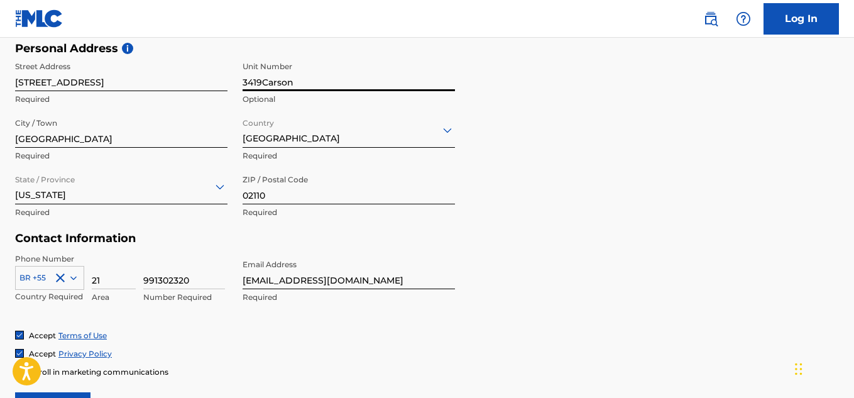
type input "3419Carson"
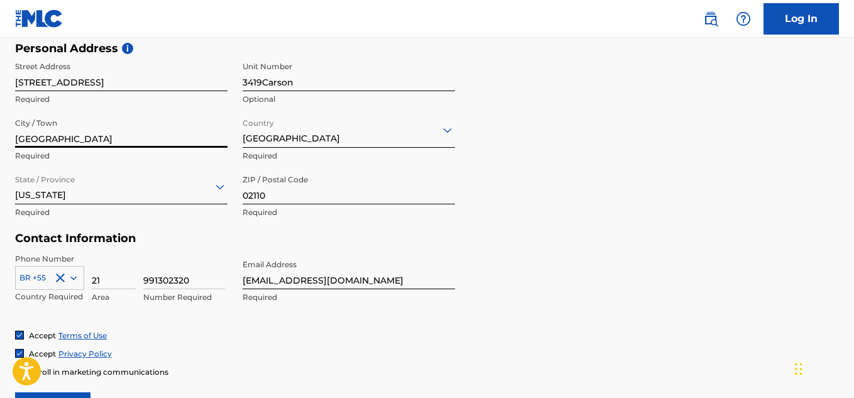
drag, startPoint x: 114, startPoint y: 141, endPoint x: 0, endPoint y: 141, distance: 113.8
click at [0, 141] on div "The MLC uses identity verification before a user is registered to comply with K…" at bounding box center [427, 58] width 854 height 729
paste input "Californi"
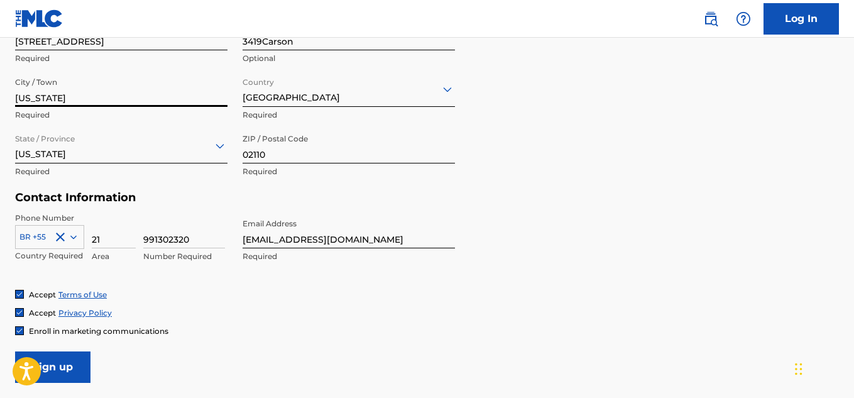
scroll to position [492, 0]
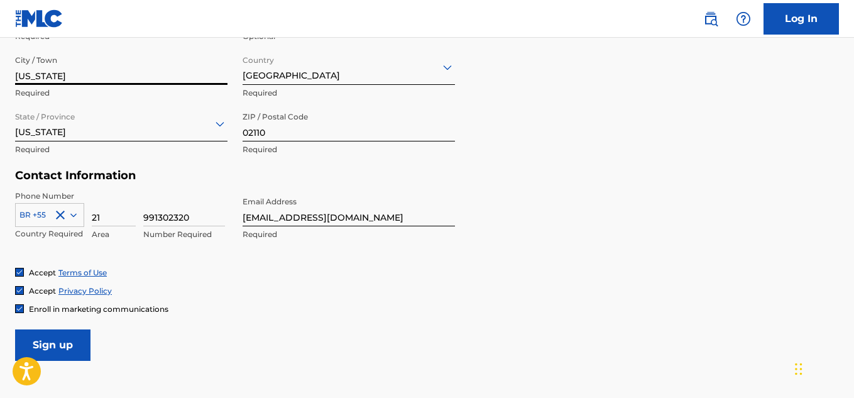
type input "California"
drag, startPoint x: 195, startPoint y: 218, endPoint x: 145, endPoint y: 214, distance: 49.8
click at [145, 214] on input "991302320" at bounding box center [184, 209] width 82 height 36
paste input "858-876-1045"
drag, startPoint x: 152, startPoint y: 219, endPoint x: 142, endPoint y: 218, distance: 10.1
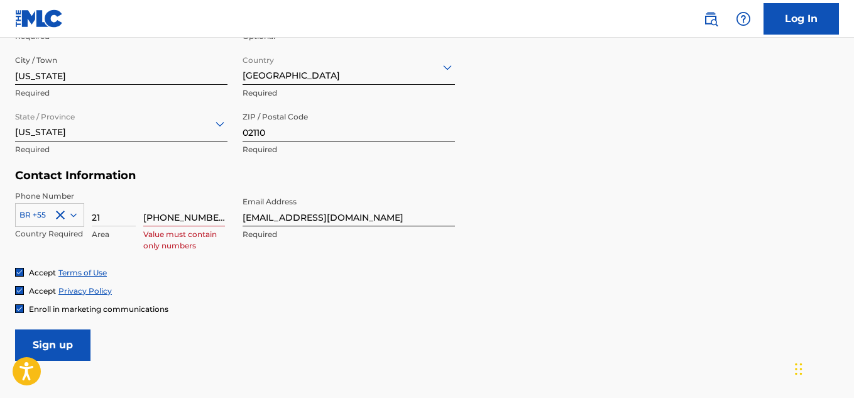
click at [142, 218] on div "BR +55 Country Required 21 Area 858-876-1045 Value must contain only numbers" at bounding box center [121, 219] width 213 height 57
type input "8-876-1045"
drag, startPoint x: 198, startPoint y: 215, endPoint x: 143, endPoint y: 219, distance: 54.8
click at [143, 219] on input "8-876-1045" at bounding box center [184, 209] width 82 height 36
click at [162, 216] on input at bounding box center [184, 209] width 82 height 36
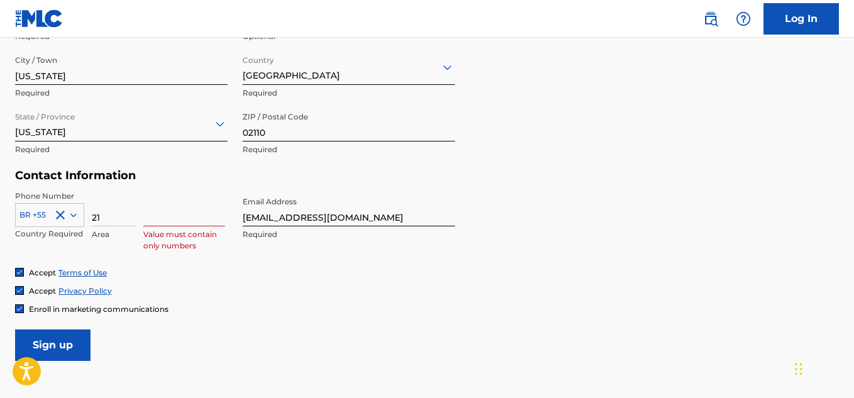
type input "991302320"
type input "Brasil"
type input "RJ"
type input "55"
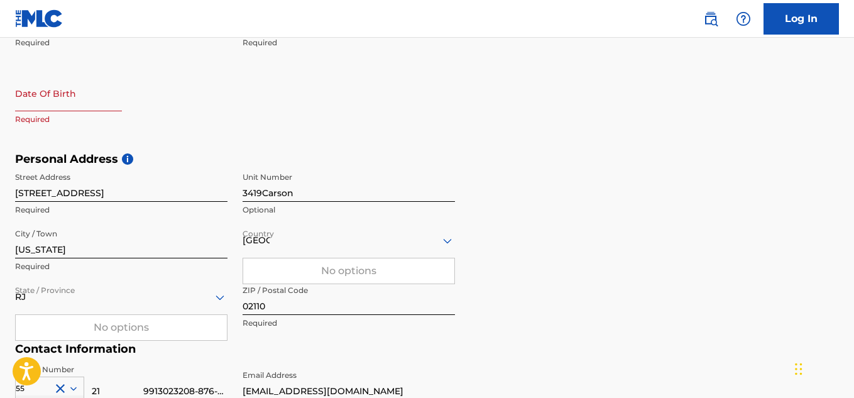
scroll to position [366, 0]
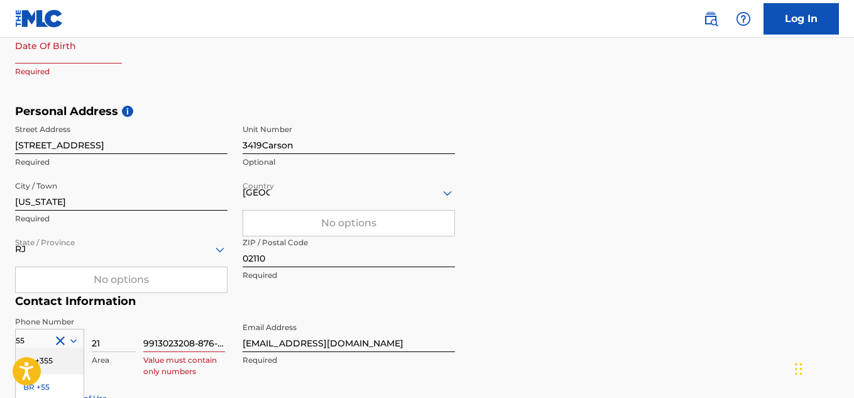
type input "9913023208-876-1045"
click at [78, 252] on div "RJ" at bounding box center [121, 249] width 213 height 16
click at [113, 254] on div at bounding box center [121, 249] width 213 height 16
click at [577, 153] on div "Personal Address i Street Address Rua Barão de Ubá, 88 Required Unit Number 341…" at bounding box center [427, 199] width 824 height 191
click at [175, 339] on input "9913023208-876-1045" at bounding box center [184, 334] width 82 height 36
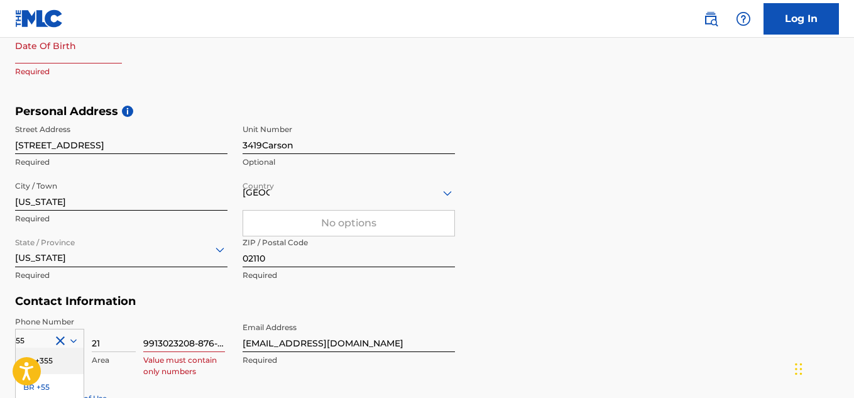
scroll to position [0, 13]
drag, startPoint x: 166, startPoint y: 340, endPoint x: 278, endPoint y: 346, distance: 112.1
click at [278, 346] on div "Phone Number 55 AL +355 BR +55 KH +855 TZ +255 Country Required 21 Area 9913023…" at bounding box center [235, 354] width 440 height 77
type input "991302320"
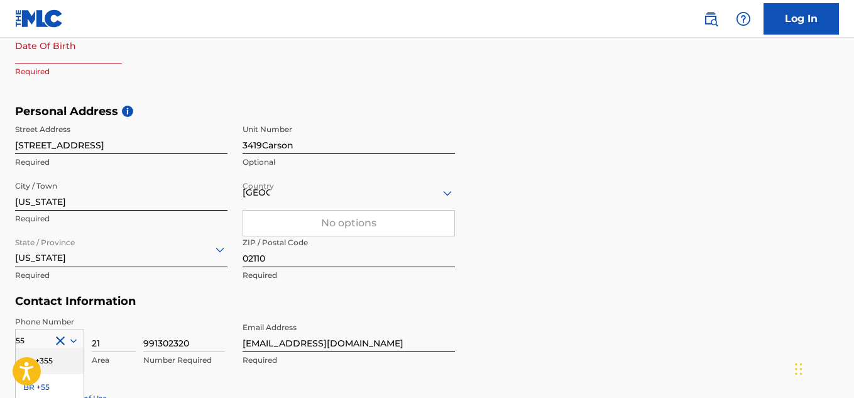
click at [836, 126] on div "Personal Address i Street Address Rua Barão de Ubá, 88 Required Unit Number 341…" at bounding box center [427, 199] width 824 height 191
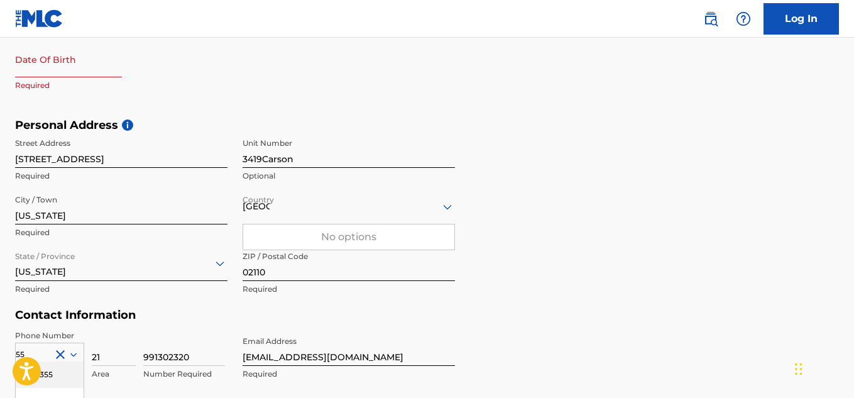
scroll to position [240, 0]
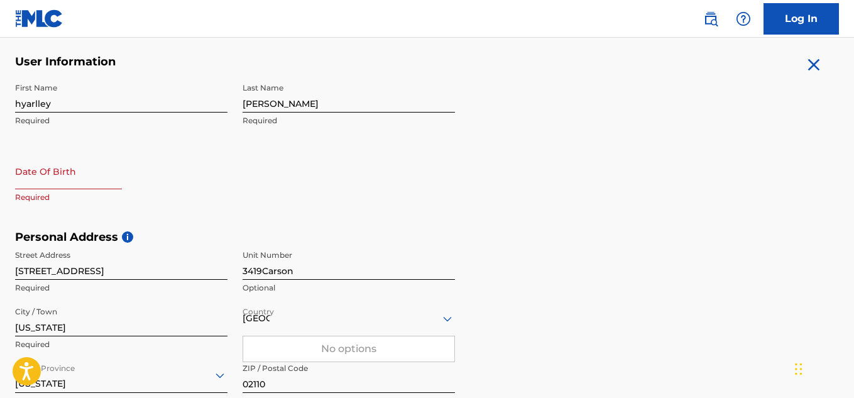
click at [93, 177] on input "text" at bounding box center [68, 171] width 107 height 36
select select "7"
select select "2025"
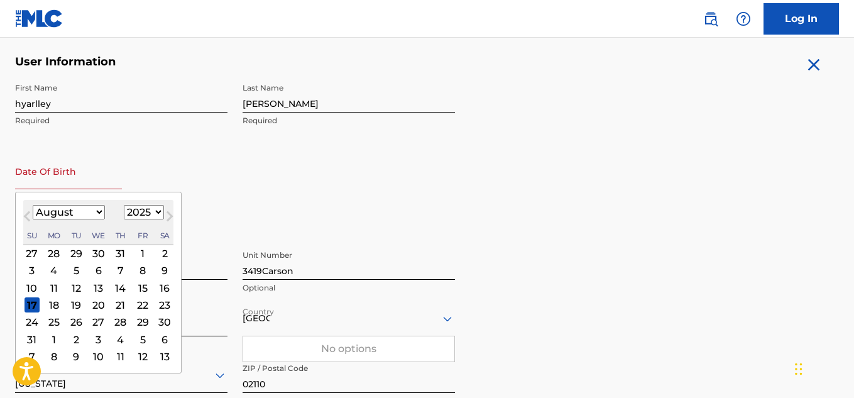
type input "January 21 2004"
select select "0"
select select "2004"
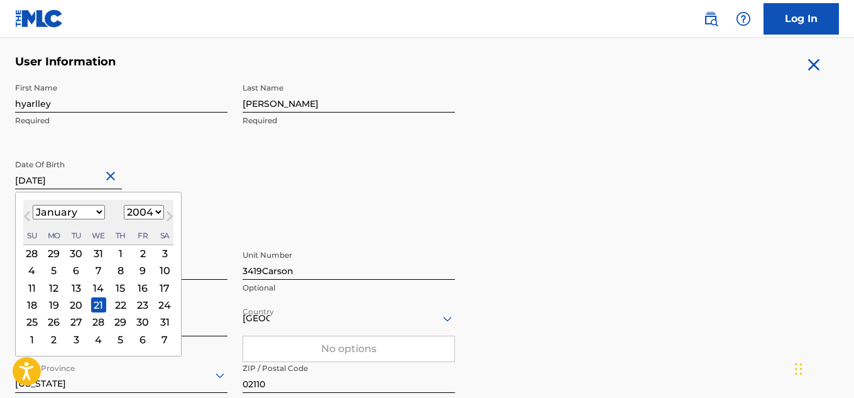
click at [489, 184] on form "User Information First Name hyarlley Required Last Name lopes Required Date Of …" at bounding box center [427, 334] width 824 height 558
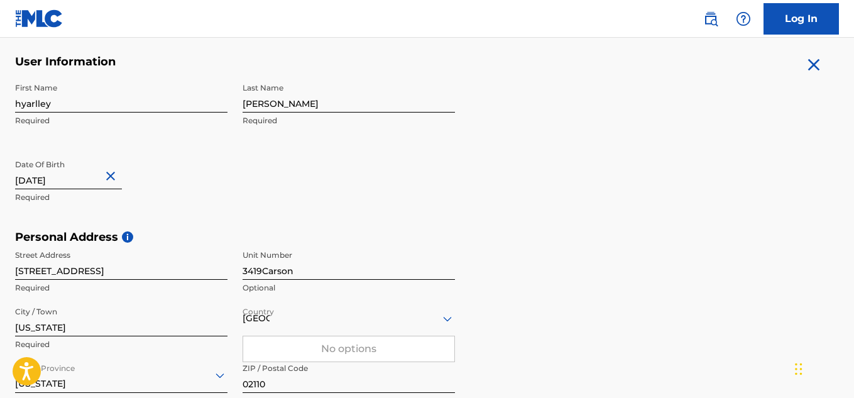
scroll to position [555, 0]
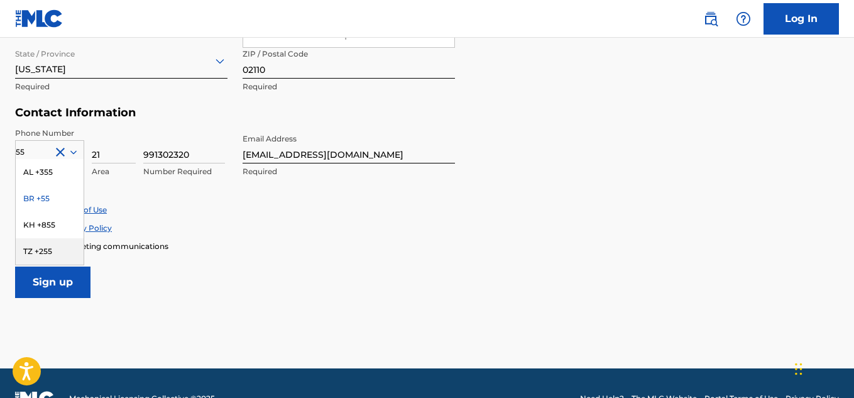
click at [190, 283] on form "User Information First Name hyarlley Required Last Name lopes Required Date Of …" at bounding box center [427, 19] width 824 height 558
click at [53, 282] on input "Sign up" at bounding box center [52, 282] width 75 height 31
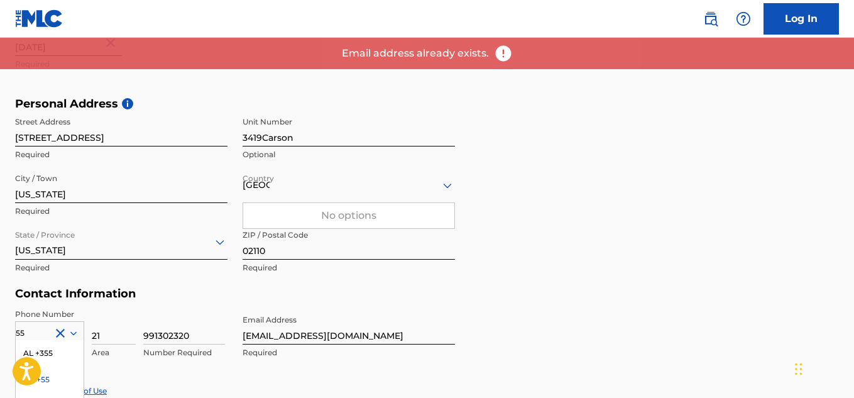
scroll to position [366, 0]
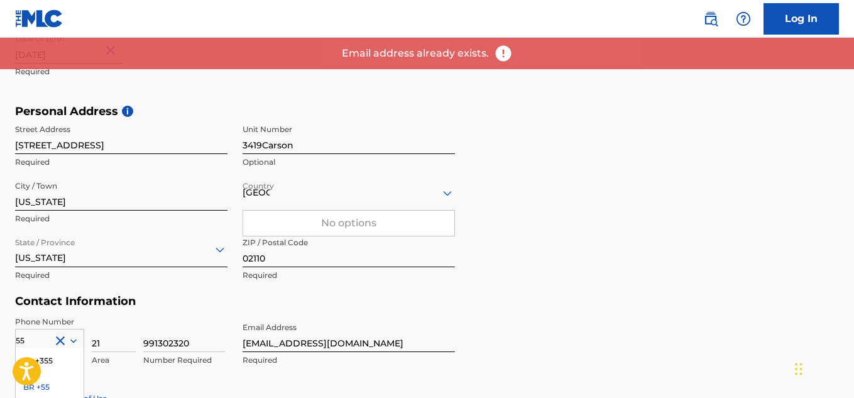
drag, startPoint x: 287, startPoint y: 344, endPoint x: 348, endPoint y: 318, distance: 65.6
click at [287, 344] on input "hyarlley63@gmail.com" at bounding box center [349, 334] width 213 height 36
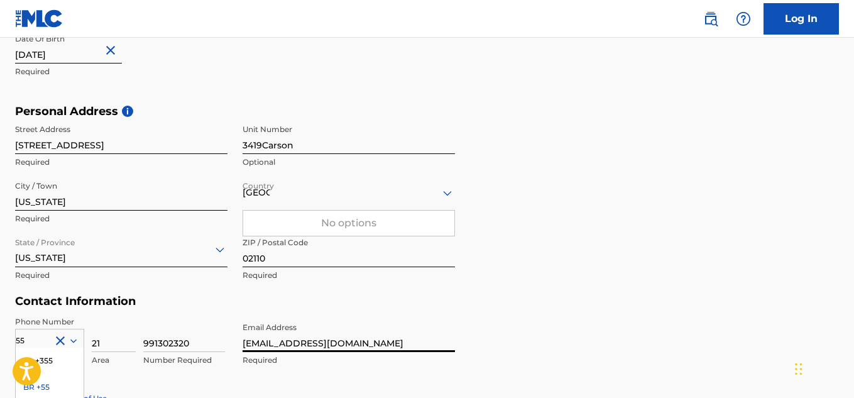
scroll to position [585, 0]
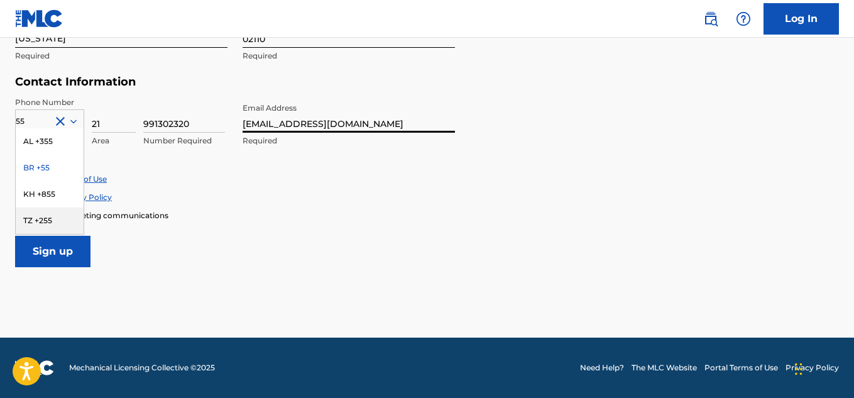
type input "hyarlleyl567@gmail.com"
click at [54, 260] on input "Sign up" at bounding box center [52, 251] width 75 height 31
